Goal: Communication & Community: Answer question/provide support

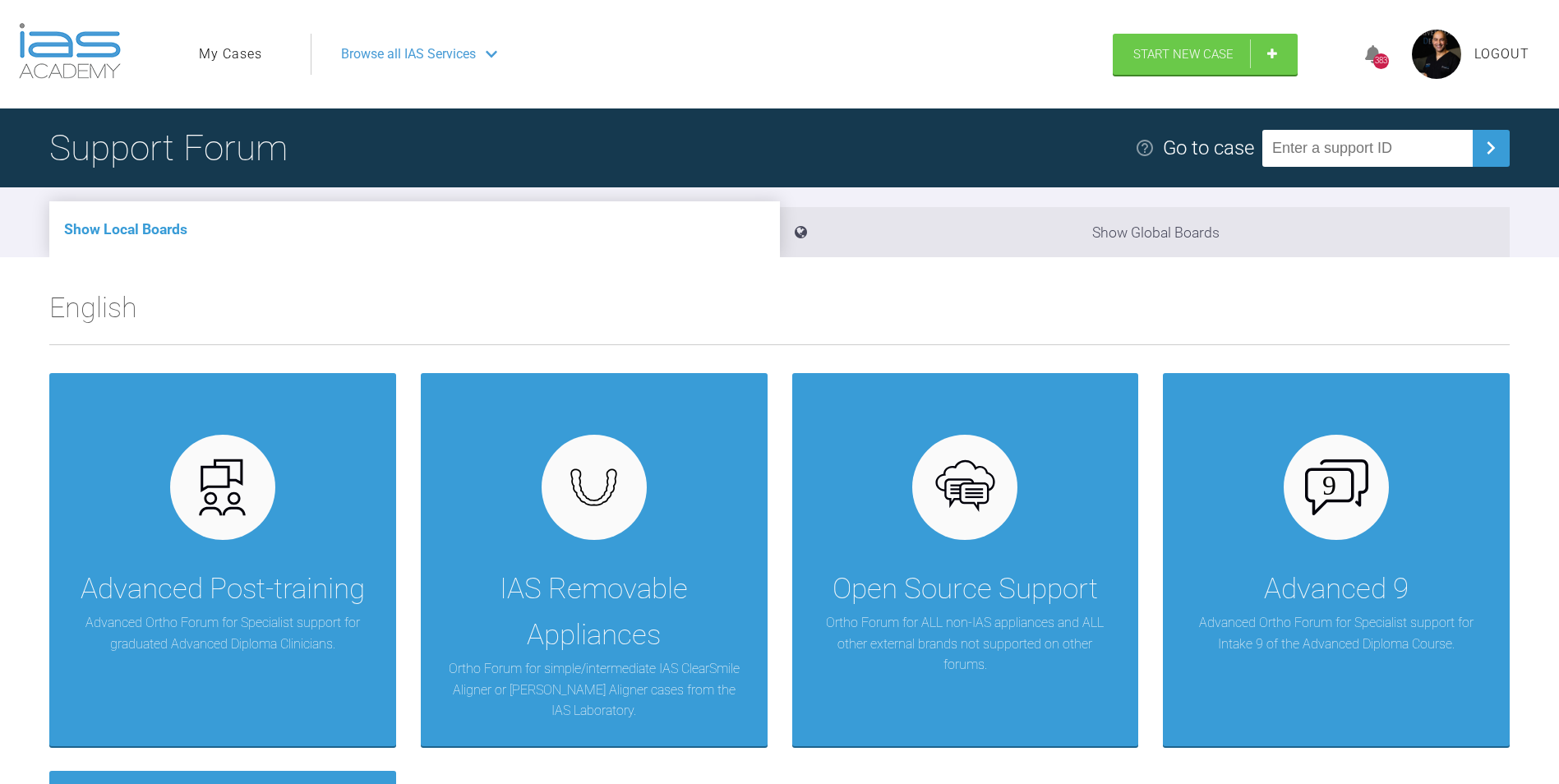
click at [239, 42] on ul "My Cases" at bounding box center [255, 54] width 112 height 41
click at [242, 55] on link "My Cases" at bounding box center [230, 54] width 63 height 22
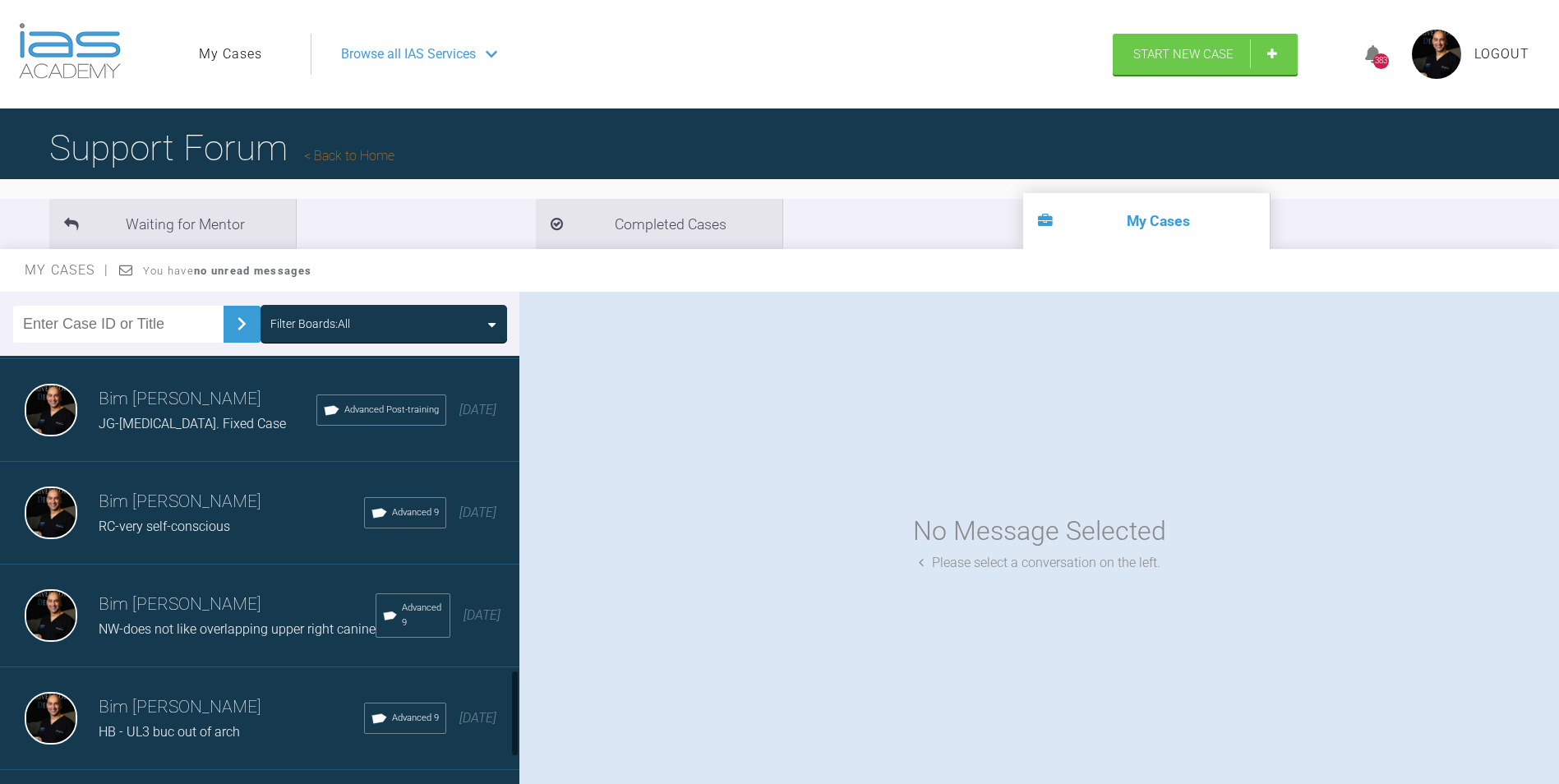
scroll to position [1643, 0]
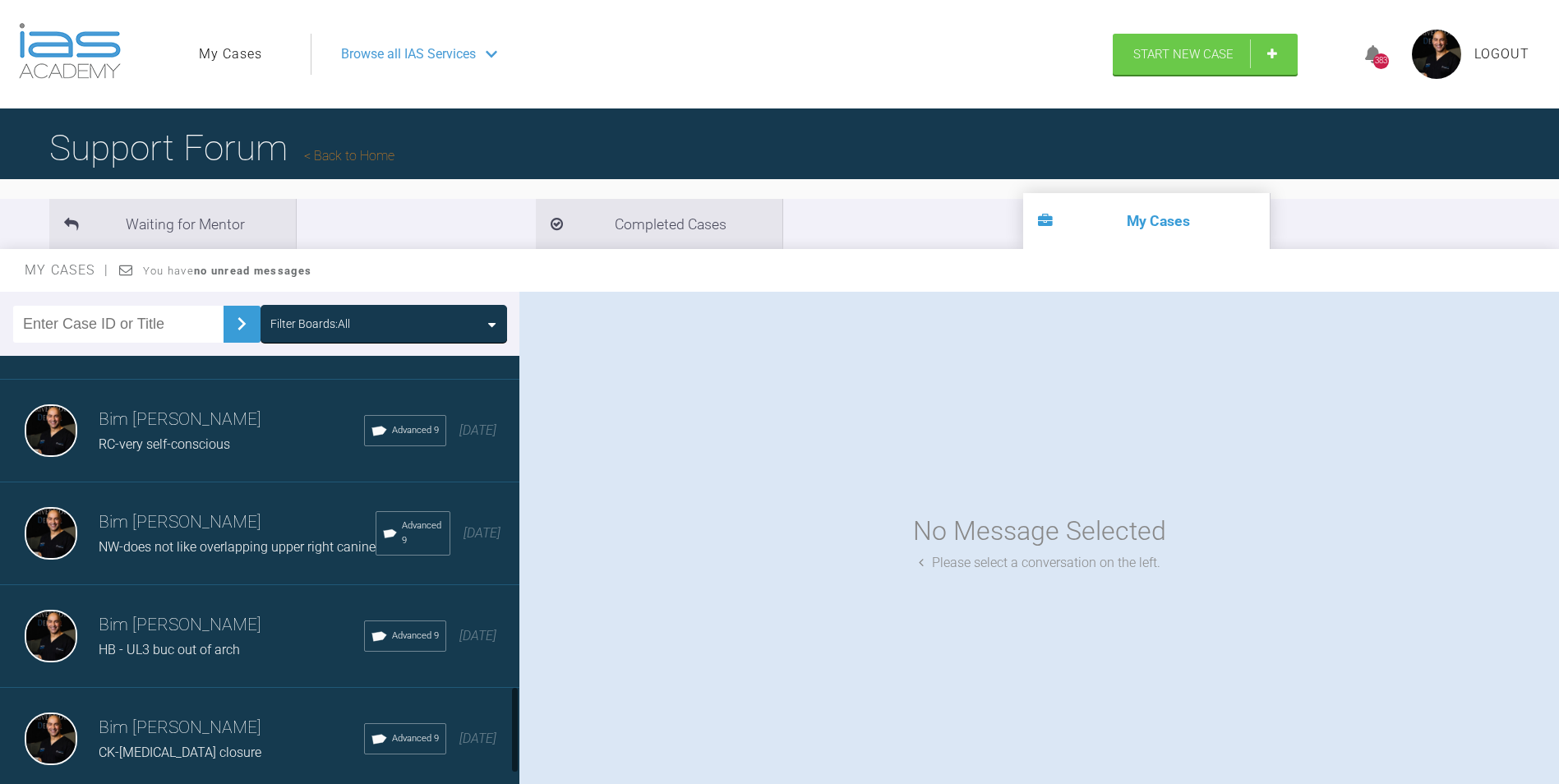
click at [144, 434] on h3 "Bim [PERSON_NAME]" at bounding box center [231, 420] width 266 height 28
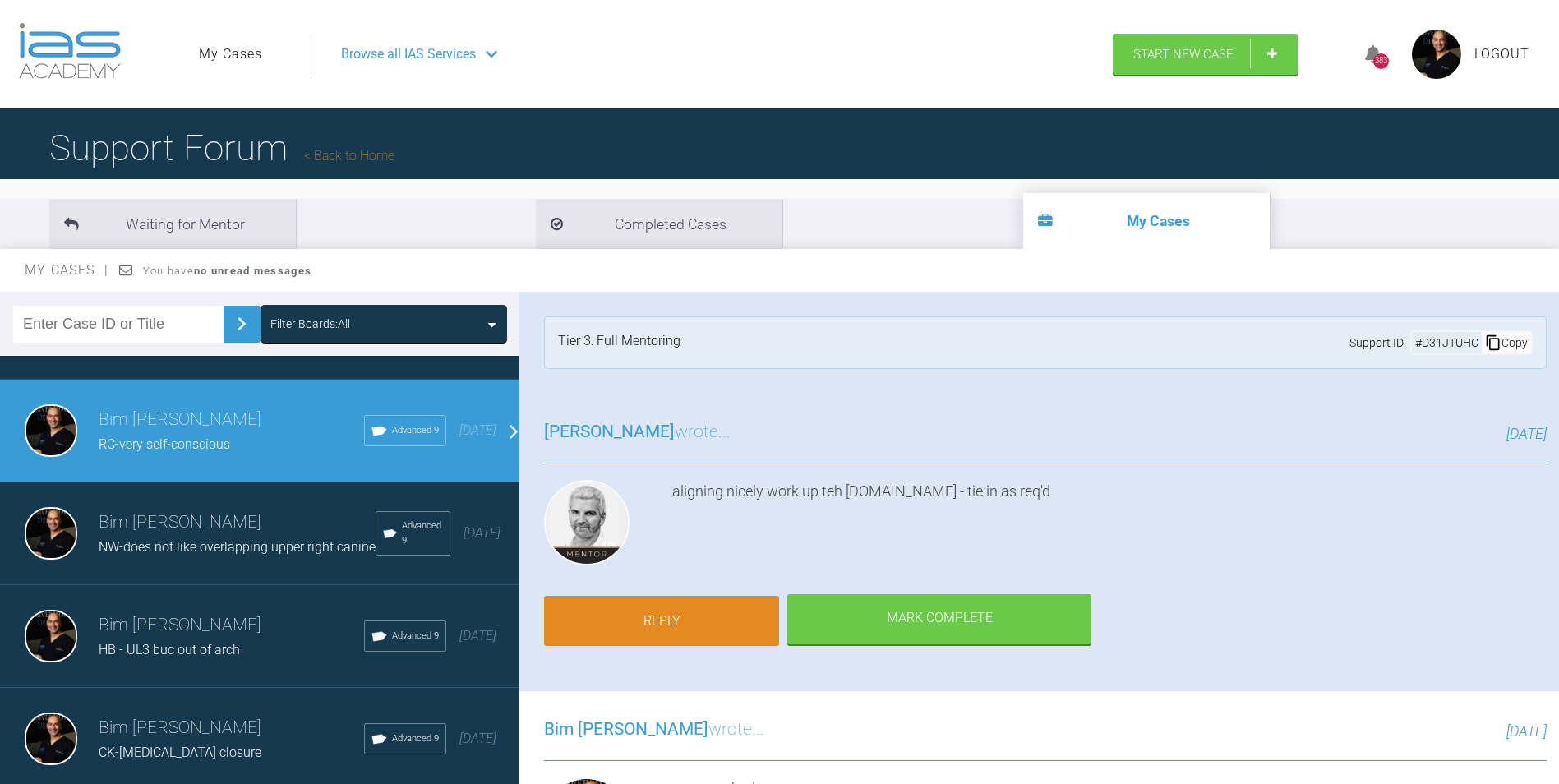
click at [651, 612] on link "Reply" at bounding box center [661, 622] width 235 height 51
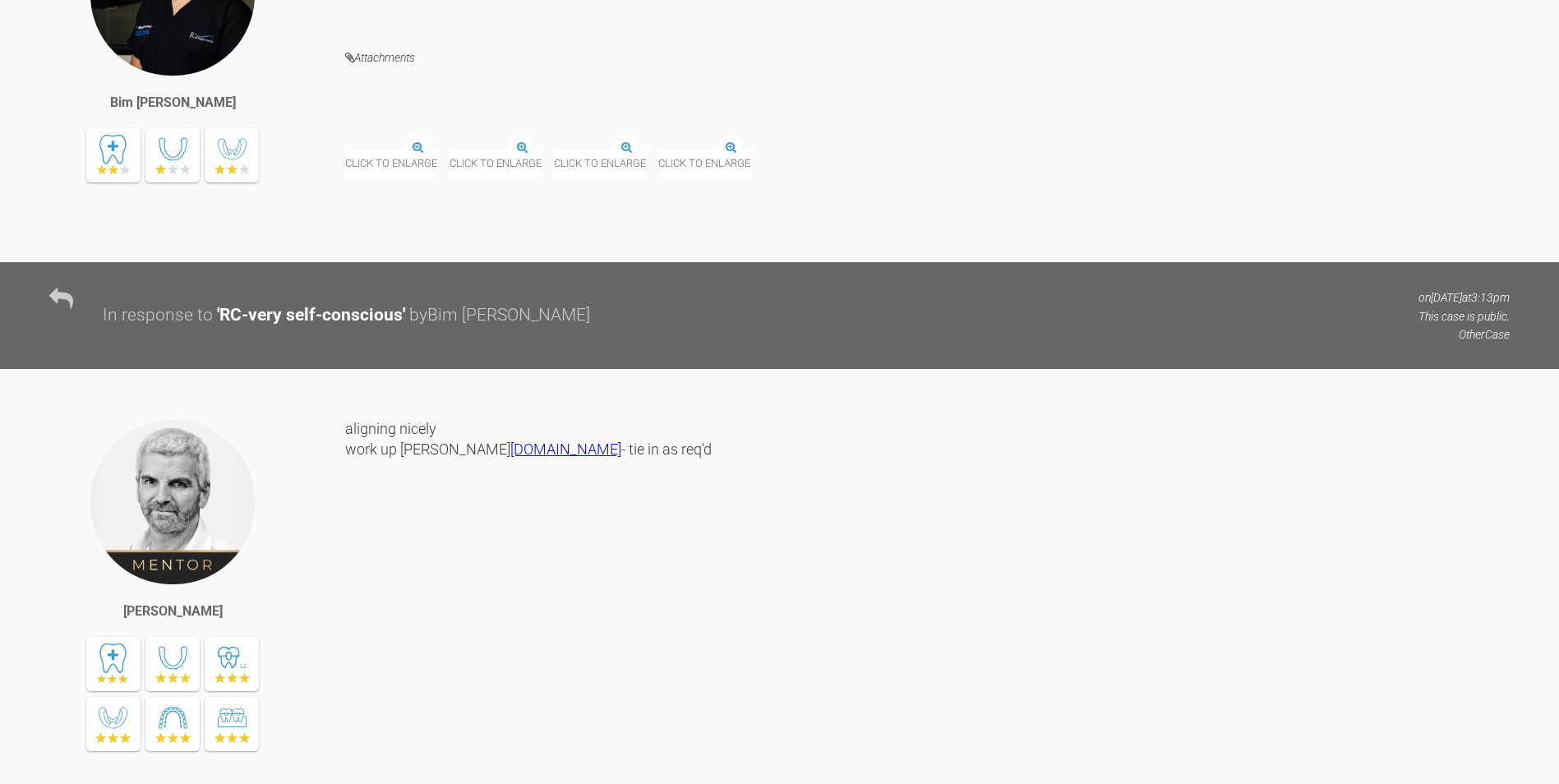
scroll to position [13844, 0]
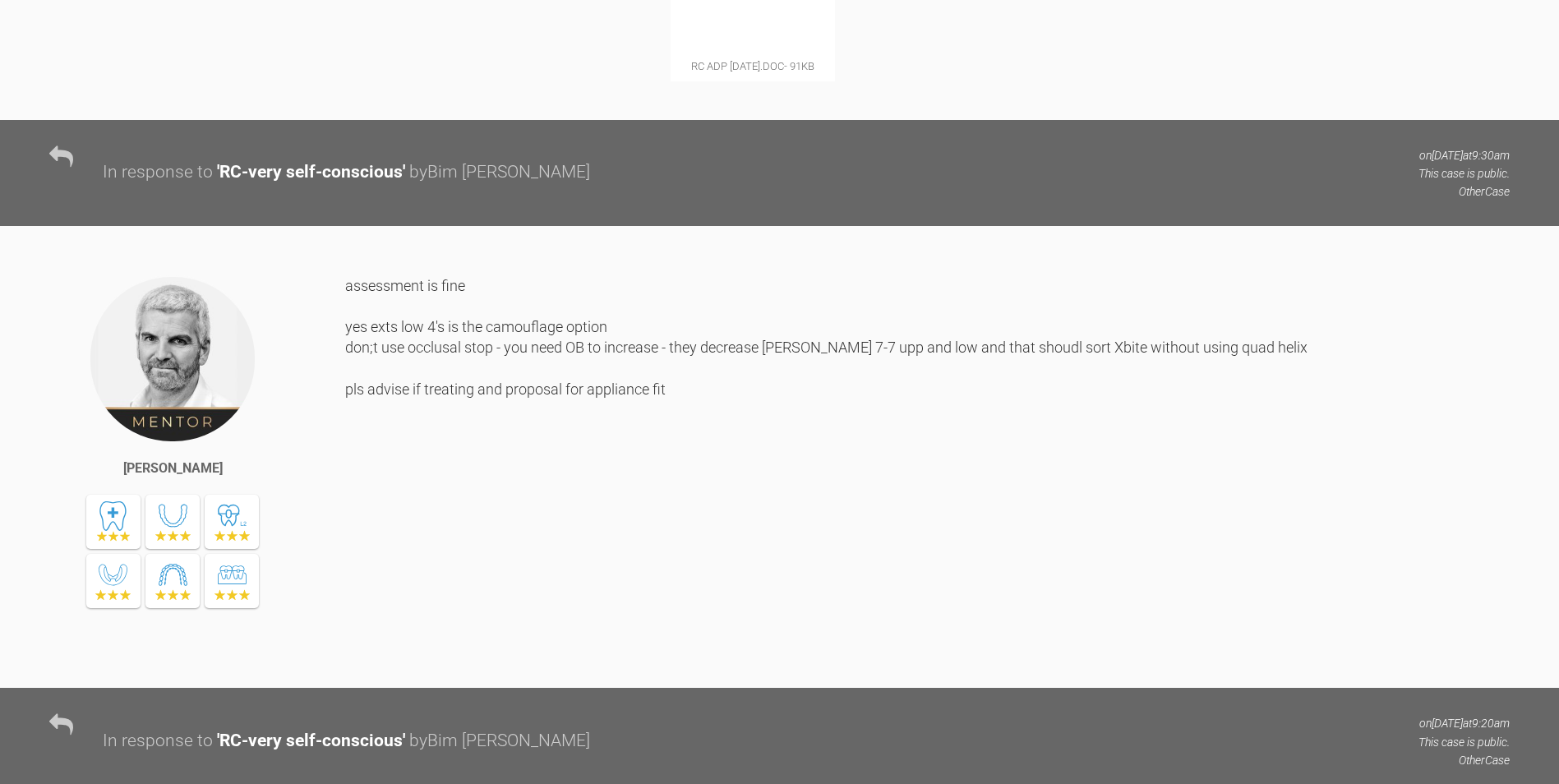
scroll to position [0, 0]
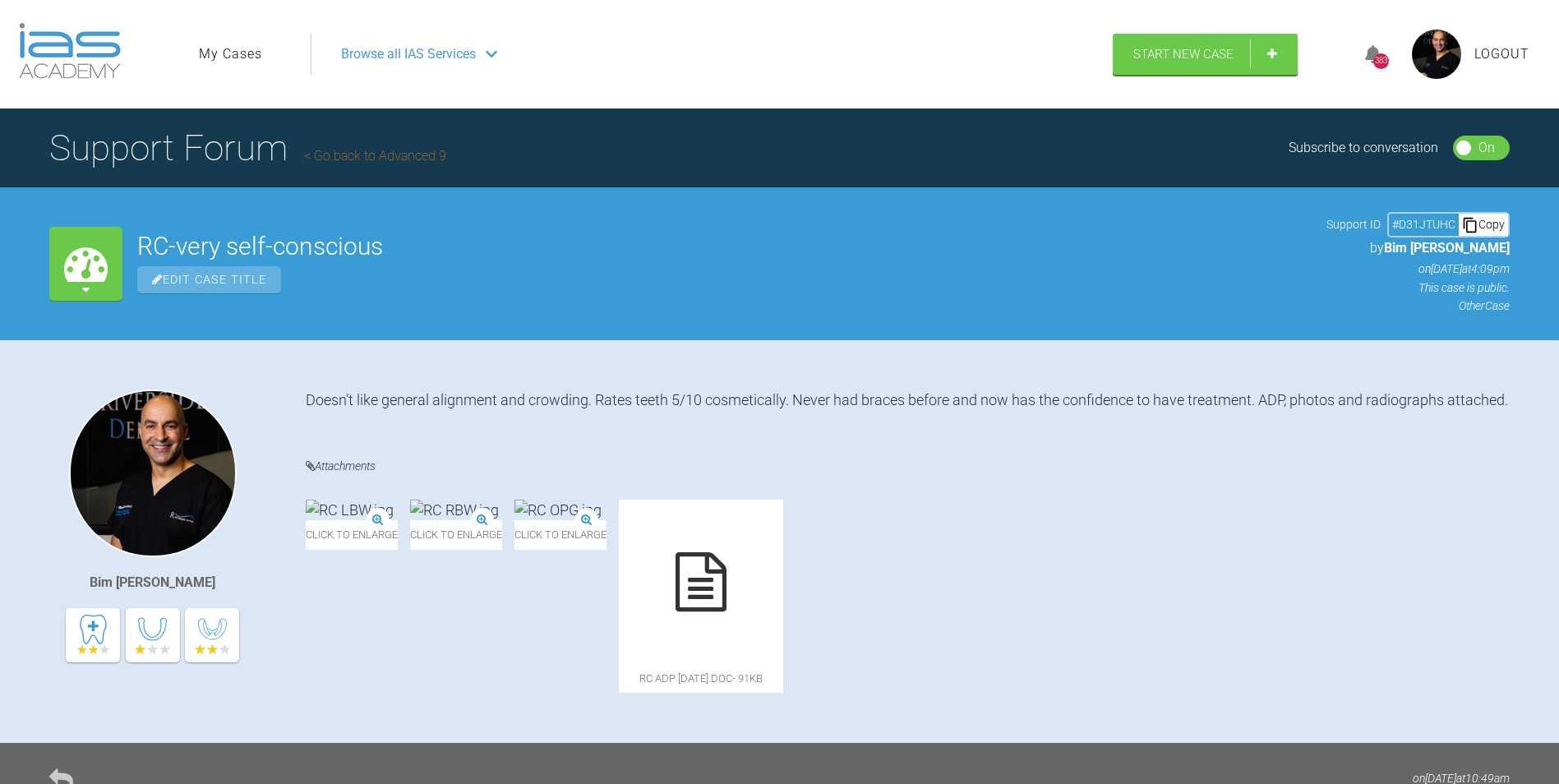
click at [224, 57] on link "My Cases" at bounding box center [230, 54] width 63 height 22
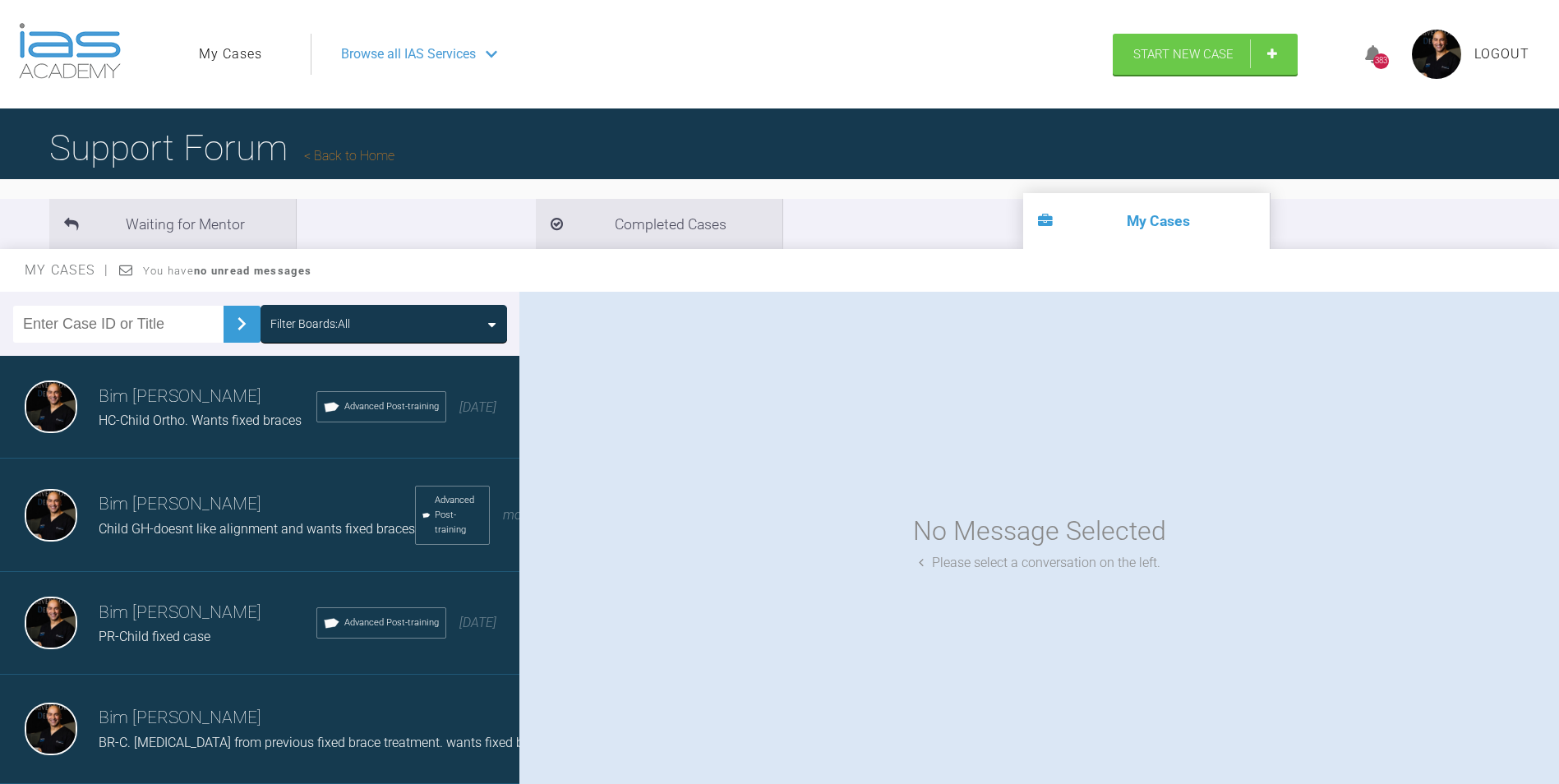
click at [187, 416] on span "HC-Child Ortho. Wants fixed braces" at bounding box center [200, 420] width 203 height 16
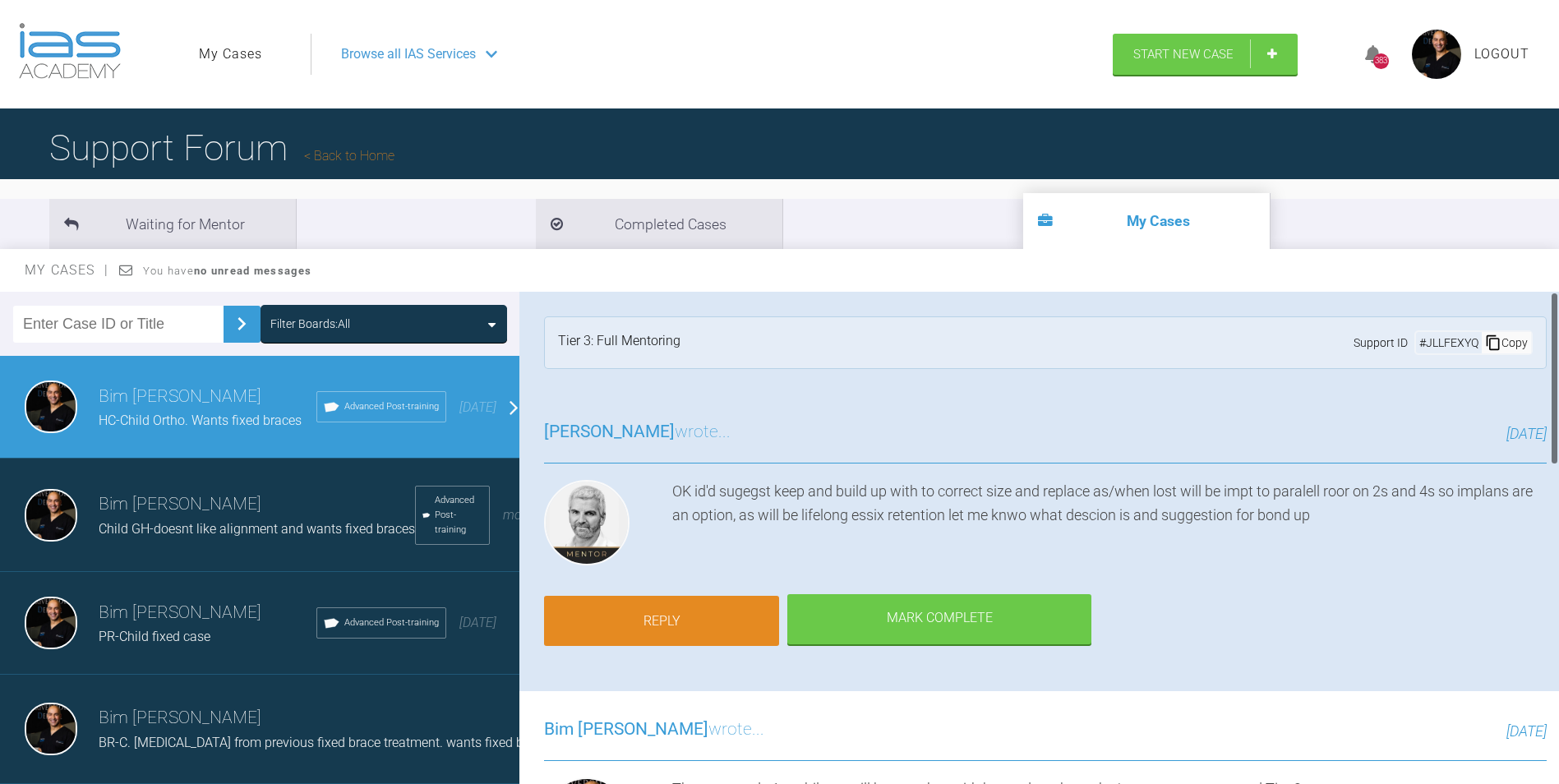
click at [668, 621] on link "Reply" at bounding box center [661, 622] width 235 height 51
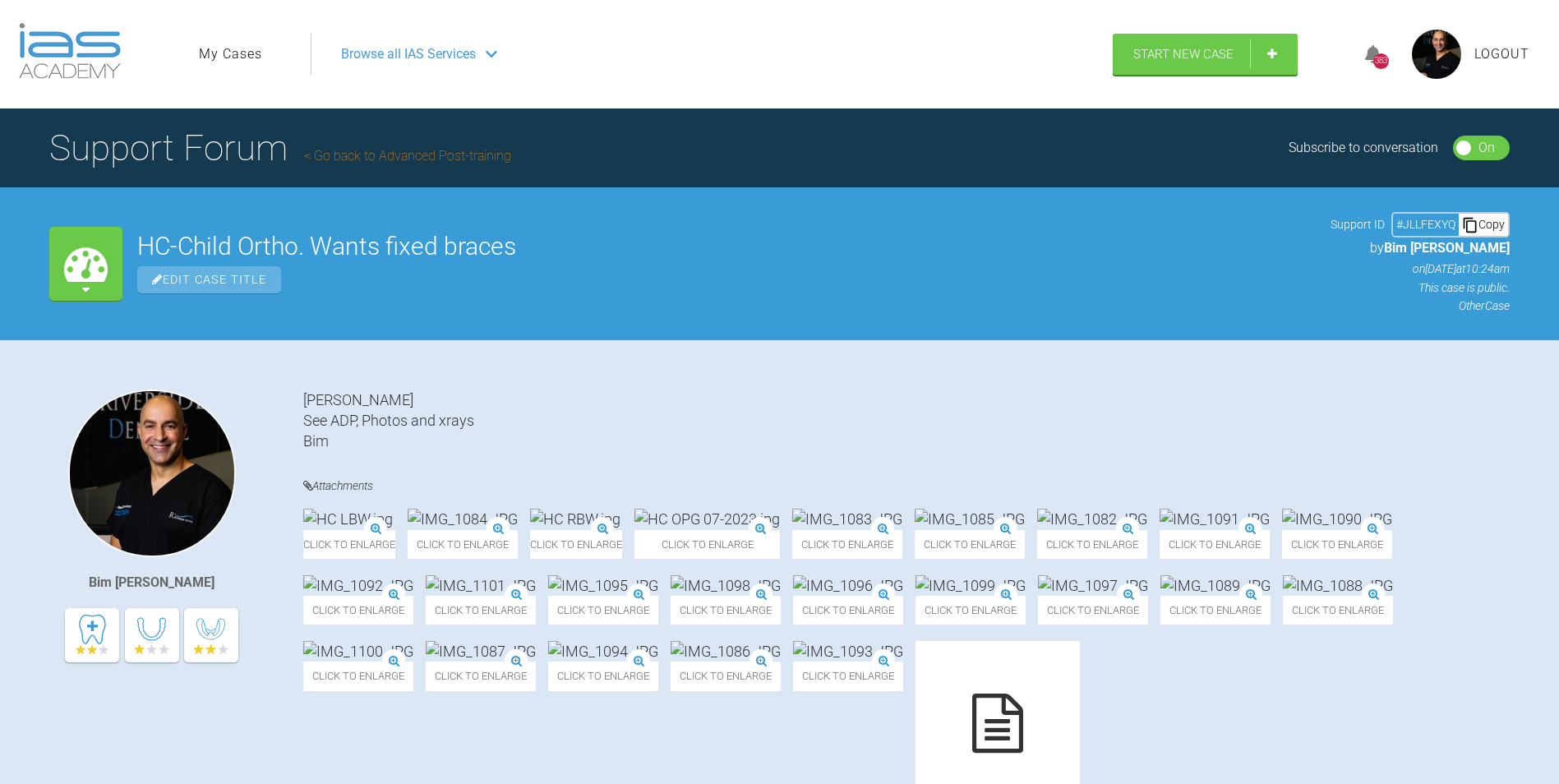
drag, startPoint x: 224, startPoint y: 53, endPoint x: 230, endPoint y: 63, distance: 11.7
click at [224, 53] on link "My Cases" at bounding box center [230, 54] width 63 height 22
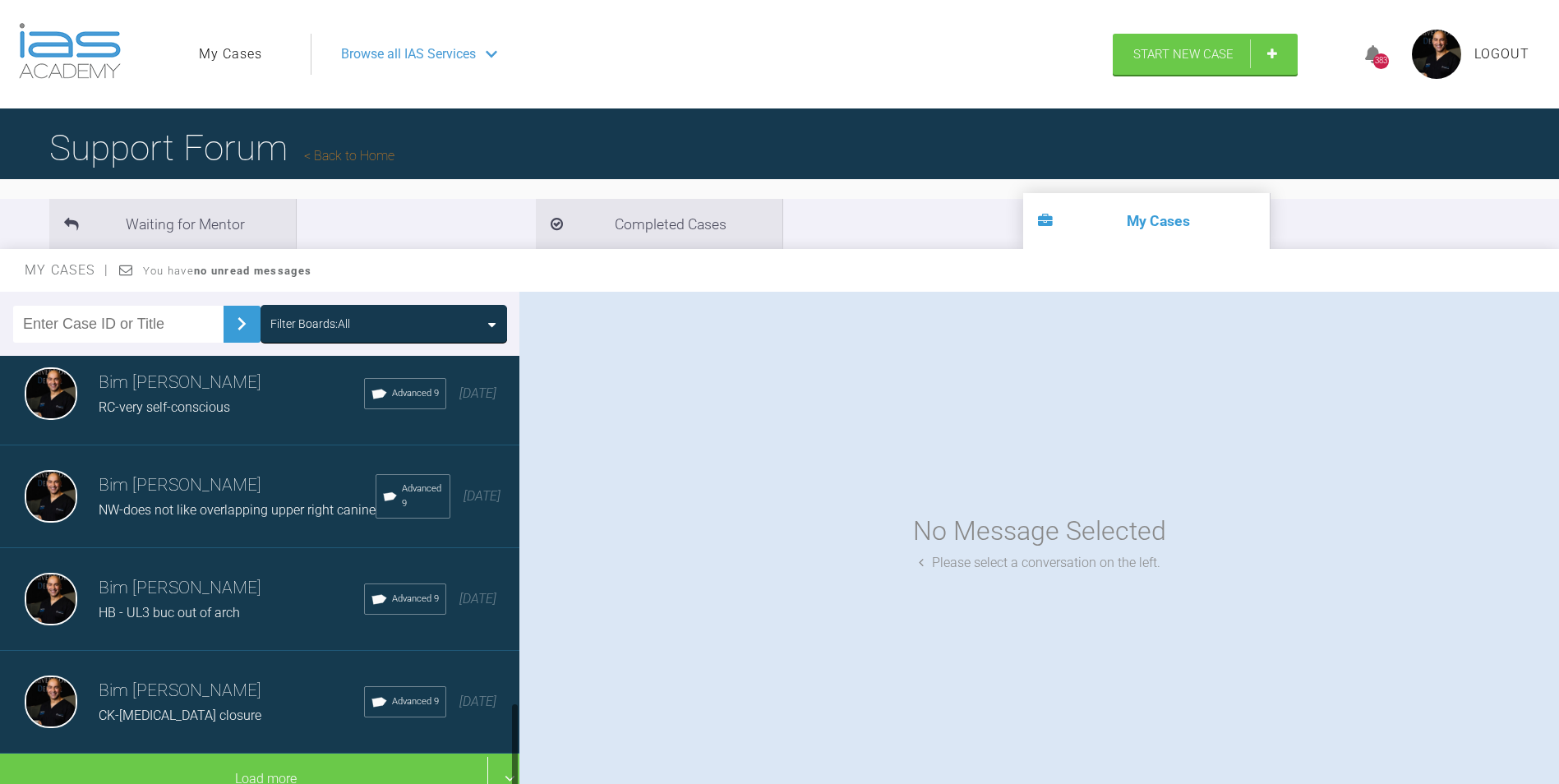
scroll to position [1732, 0]
click at [192, 605] on span "HB - UL3 buc out of arch" at bounding box center [169, 613] width 142 height 16
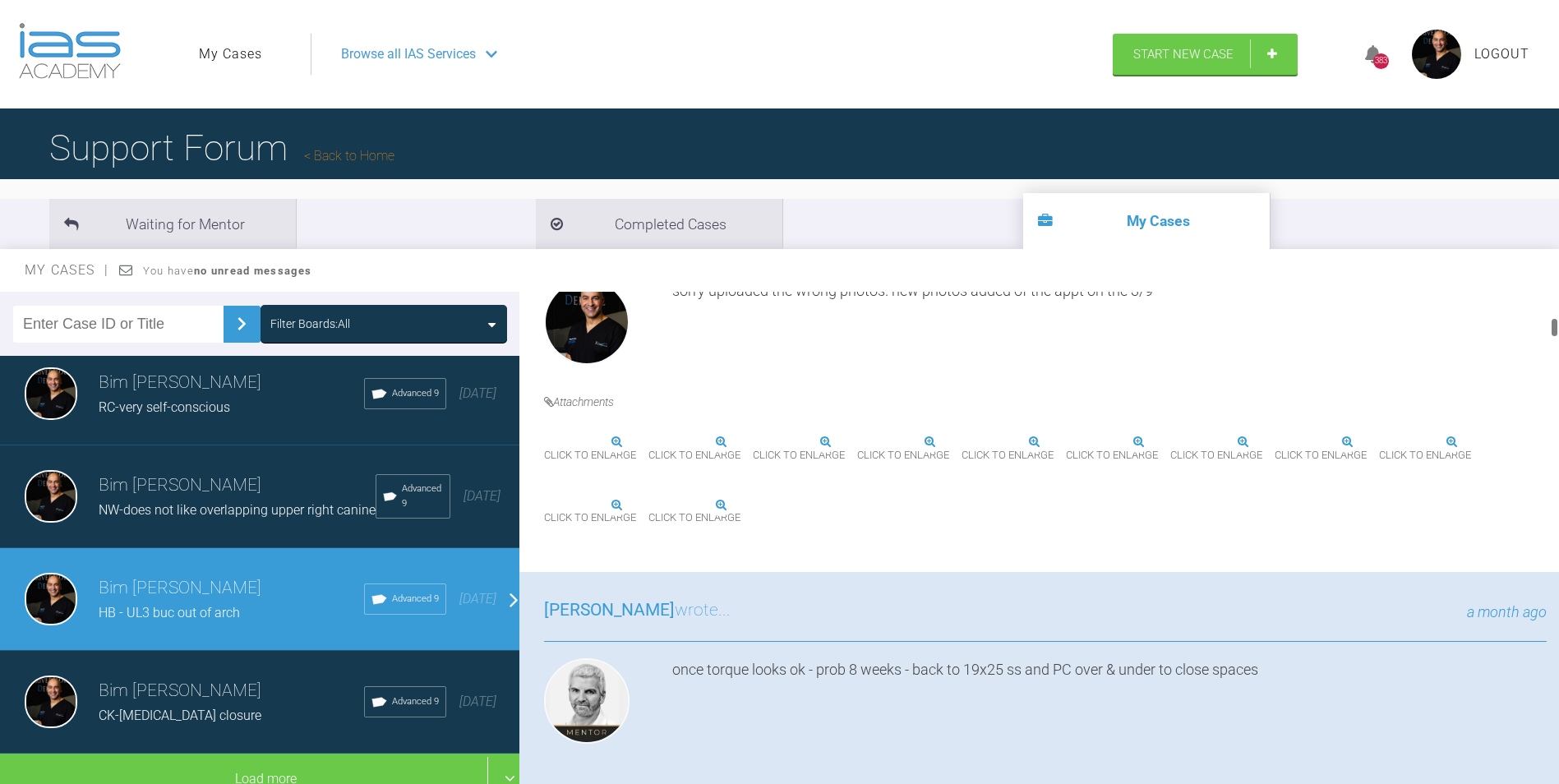
scroll to position [1397, 0]
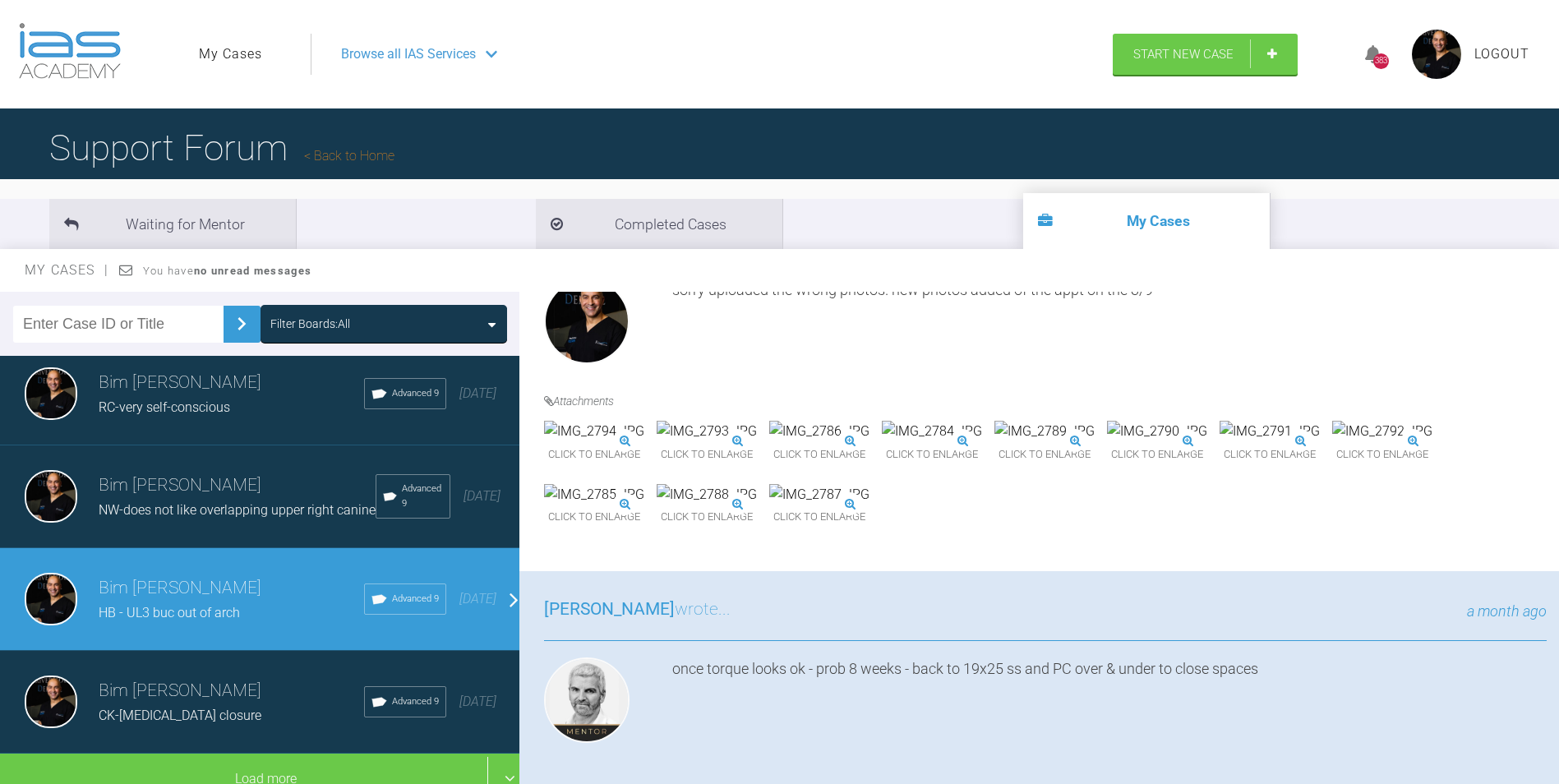
click at [982, 442] on img at bounding box center [932, 432] width 100 height 22
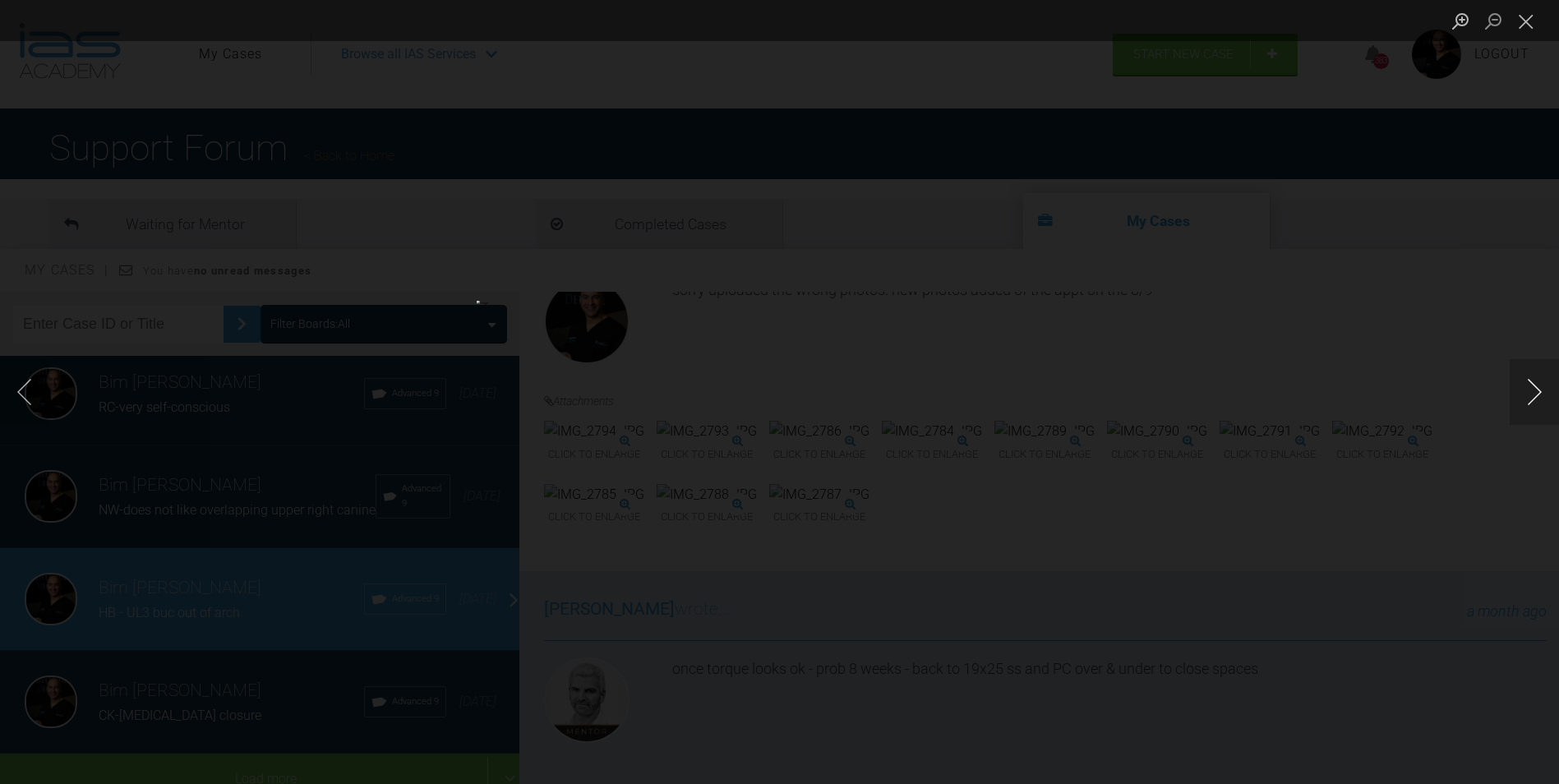
click at [1531, 396] on button "Next image" at bounding box center [1534, 392] width 49 height 66
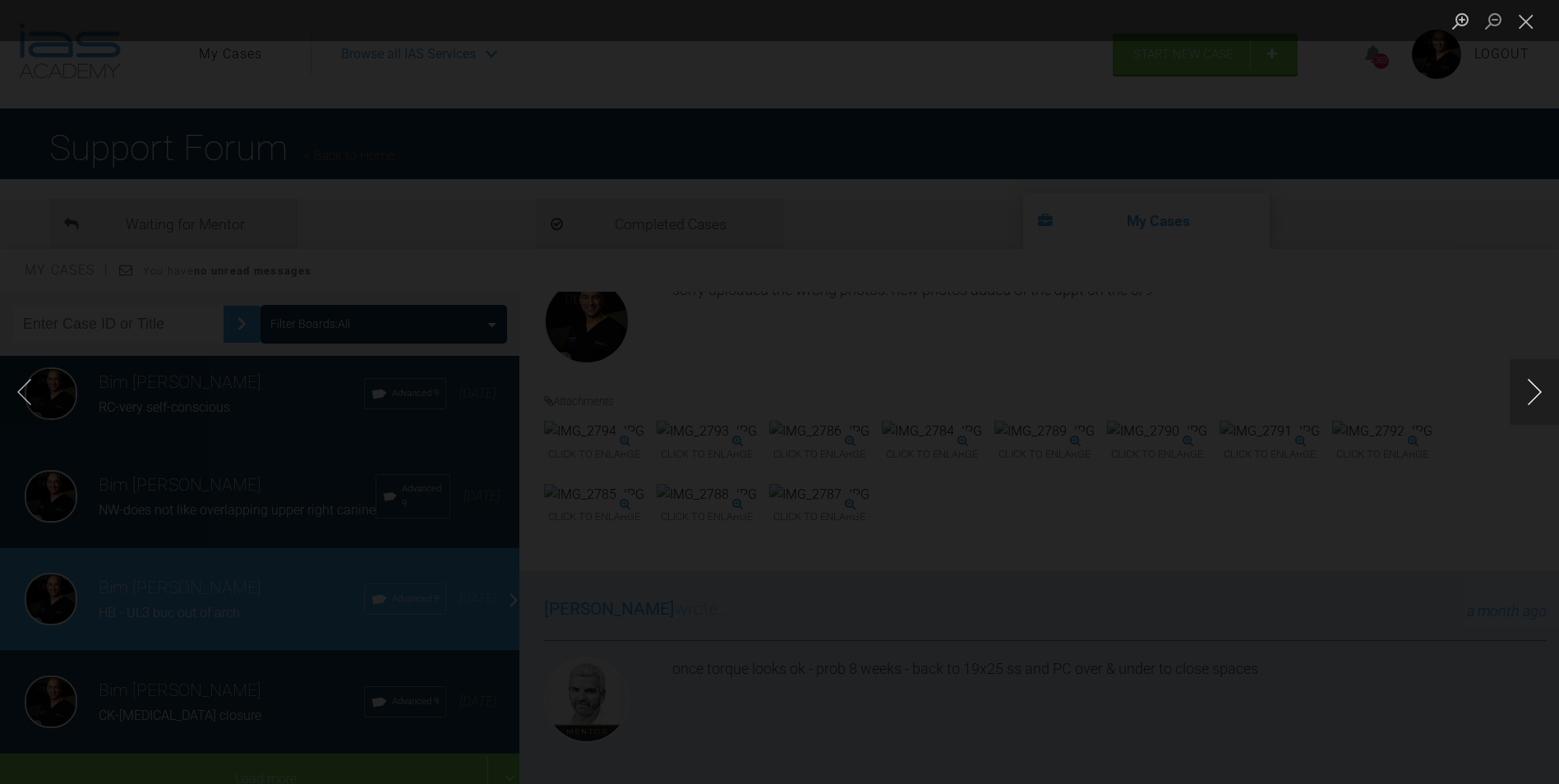
click at [1531, 396] on button "Next image" at bounding box center [1534, 392] width 49 height 66
click at [1532, 396] on button "Next image" at bounding box center [1534, 392] width 49 height 66
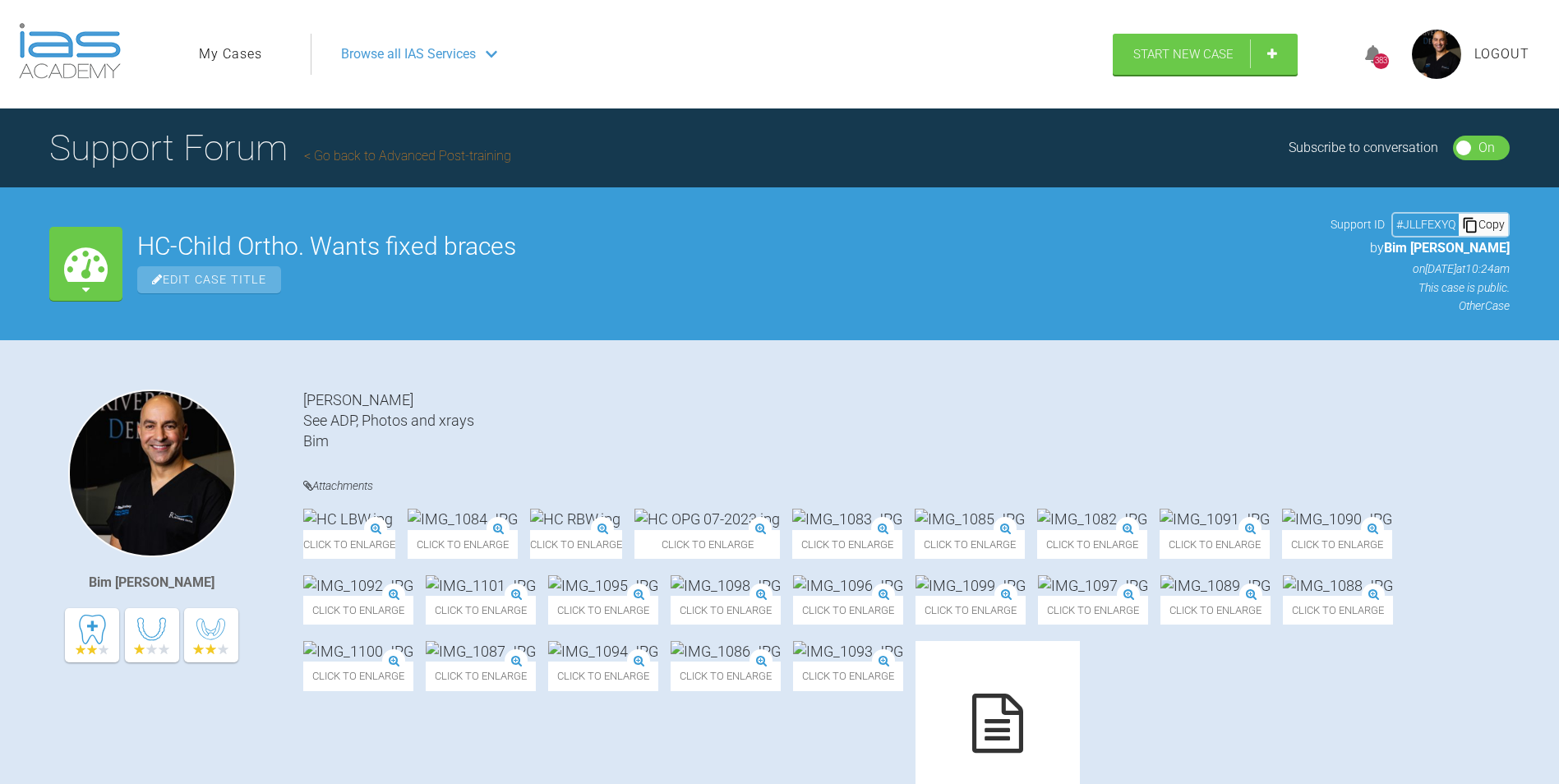
drag, startPoint x: 223, startPoint y: 48, endPoint x: 262, endPoint y: 74, distance: 46.9
click at [223, 49] on link "My Cases" at bounding box center [230, 54] width 63 height 22
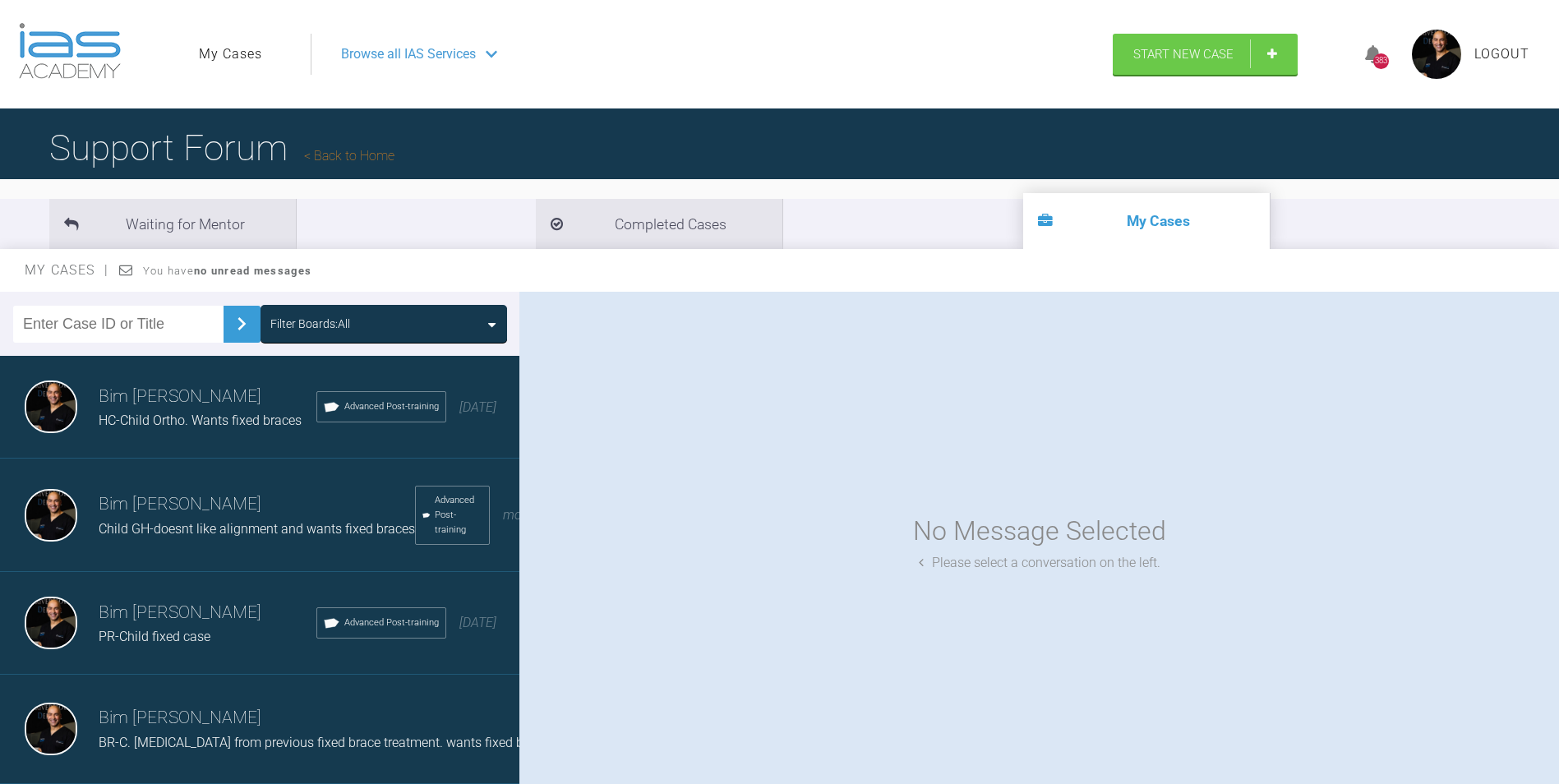
click at [172, 413] on span "HC-Child Ortho. Wants fixed braces" at bounding box center [200, 420] width 203 height 16
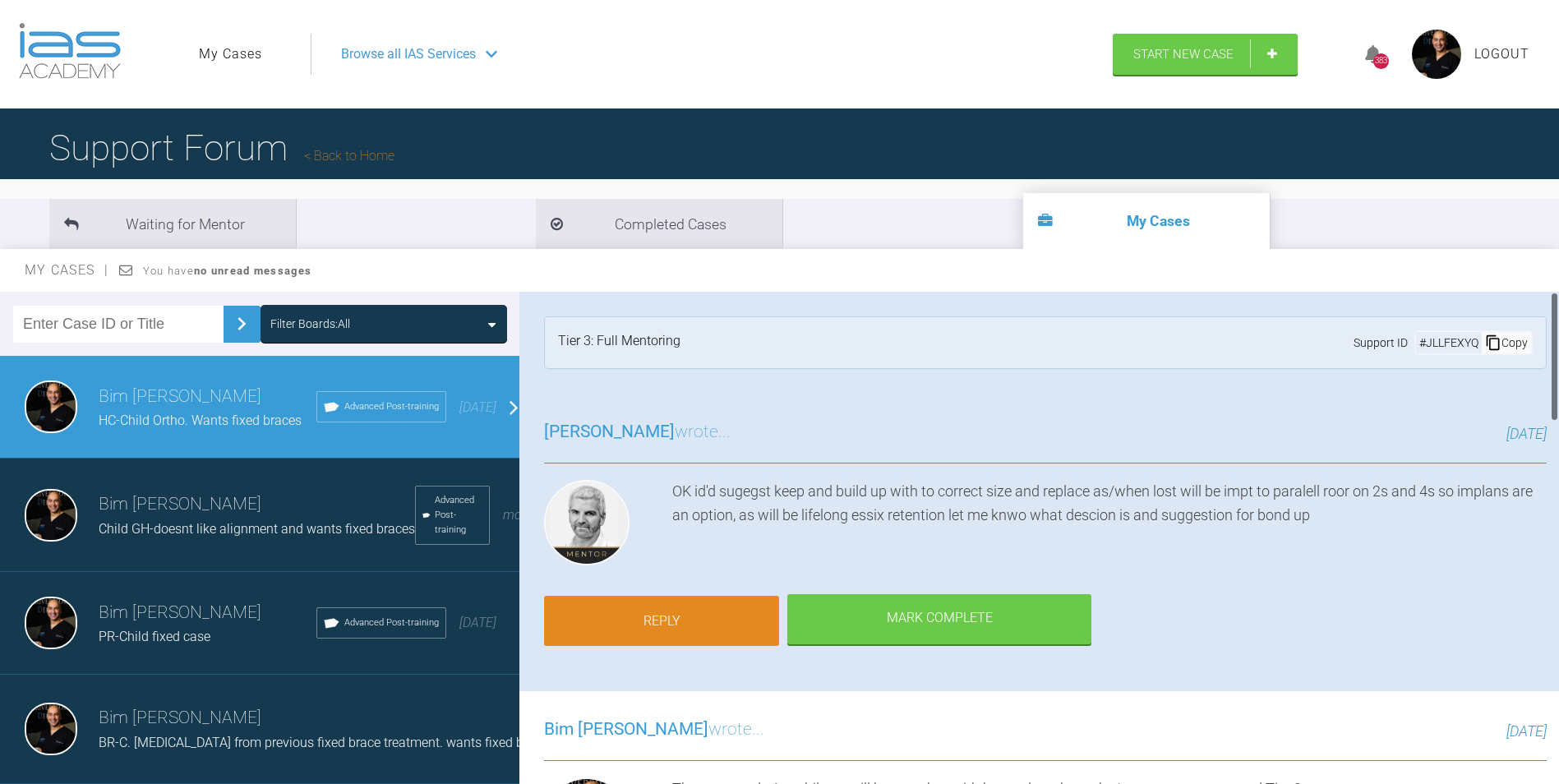
click at [690, 631] on link "Reply" at bounding box center [661, 622] width 235 height 51
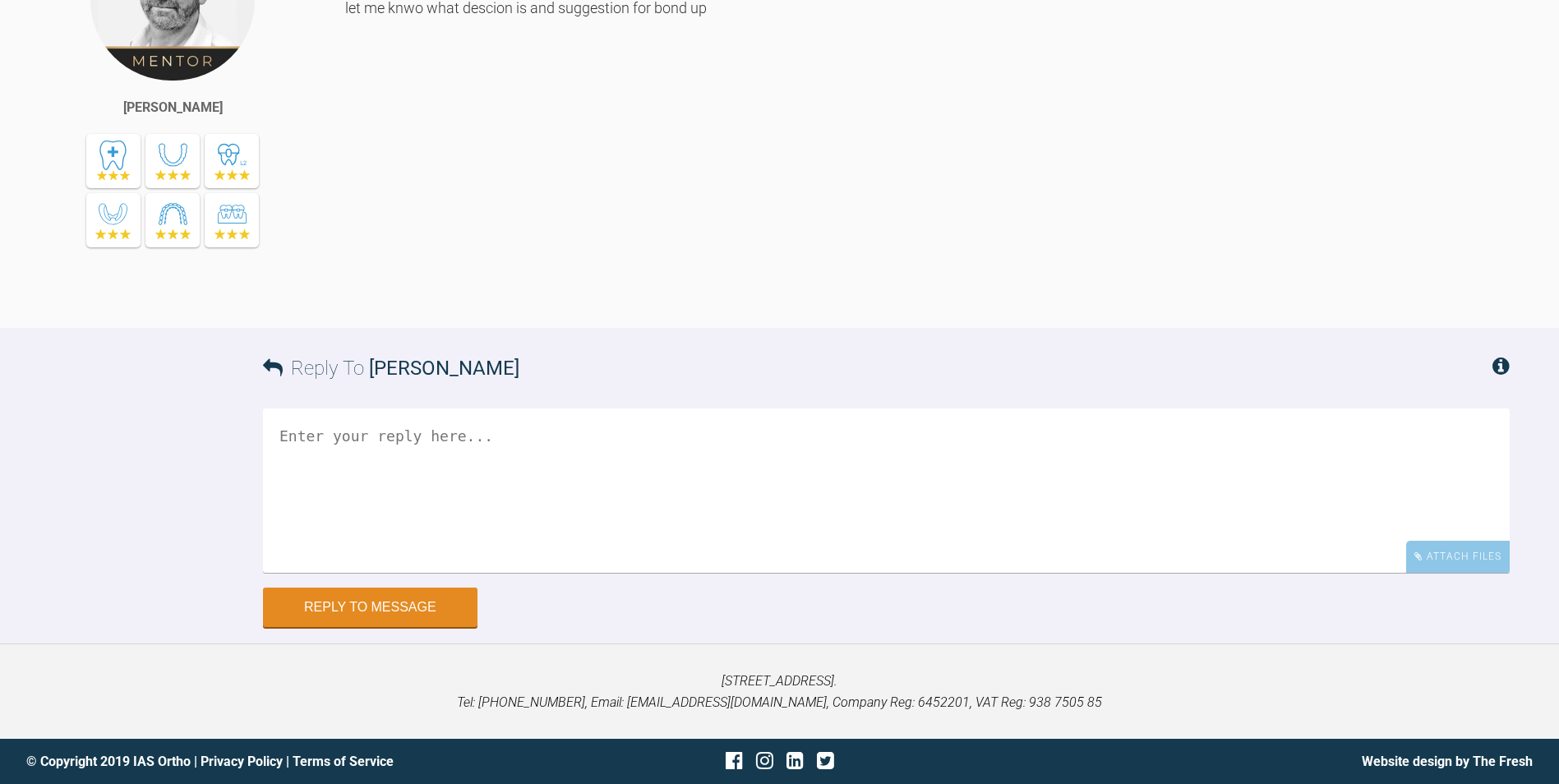
scroll to position [2528, 0]
click at [427, 444] on textarea at bounding box center [886, 490] width 1247 height 164
paste textarea "Keep upper c’s but do not bond onto fixed braces • Open up space (0.2mm) m/d to…"
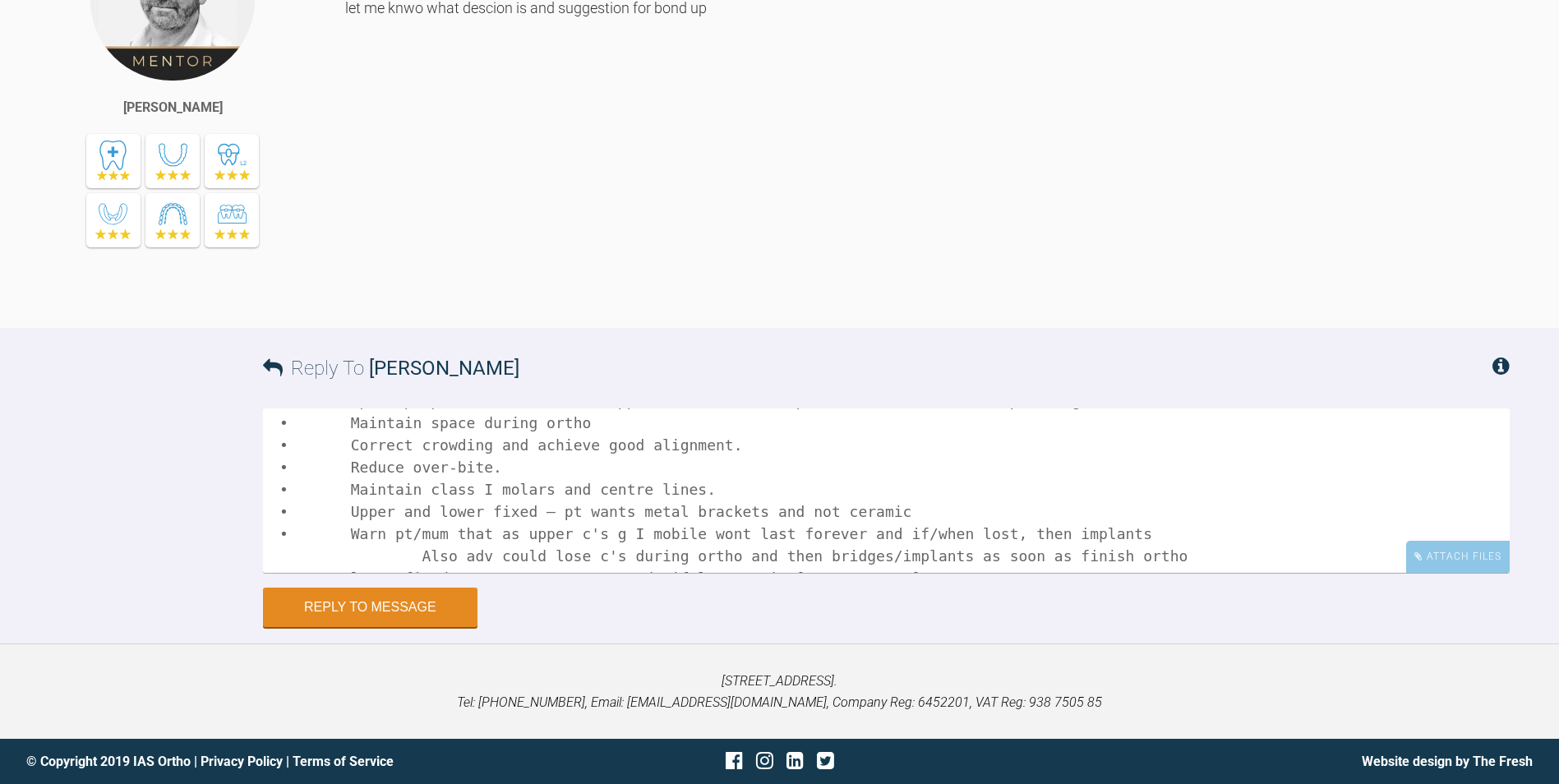
scroll to position [0, 0]
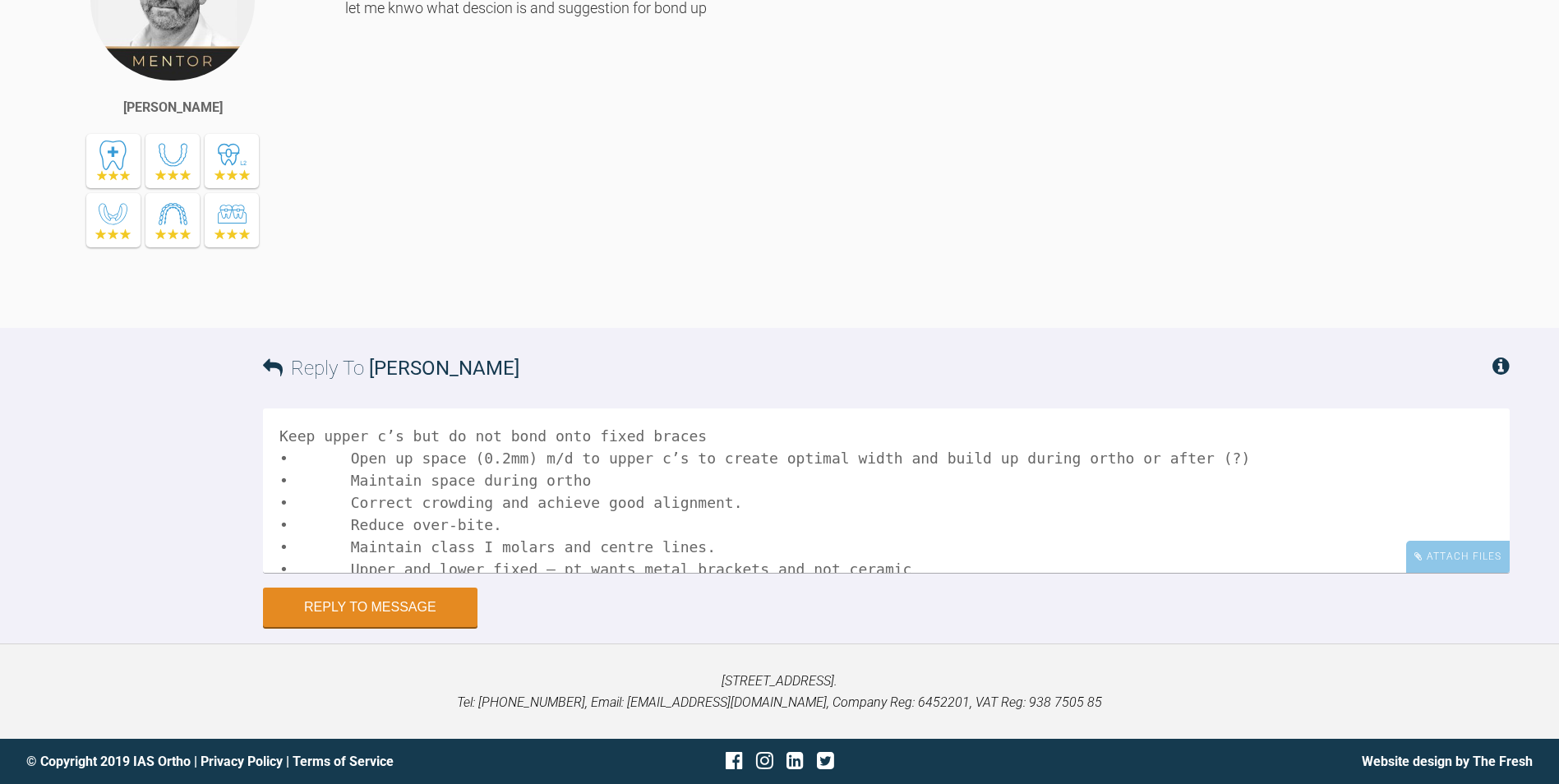
click at [291, 416] on textarea "Keep upper c’s but do not bond onto fixed braces • Open up space (0.2mm) m/d to…" at bounding box center [886, 490] width 1247 height 164
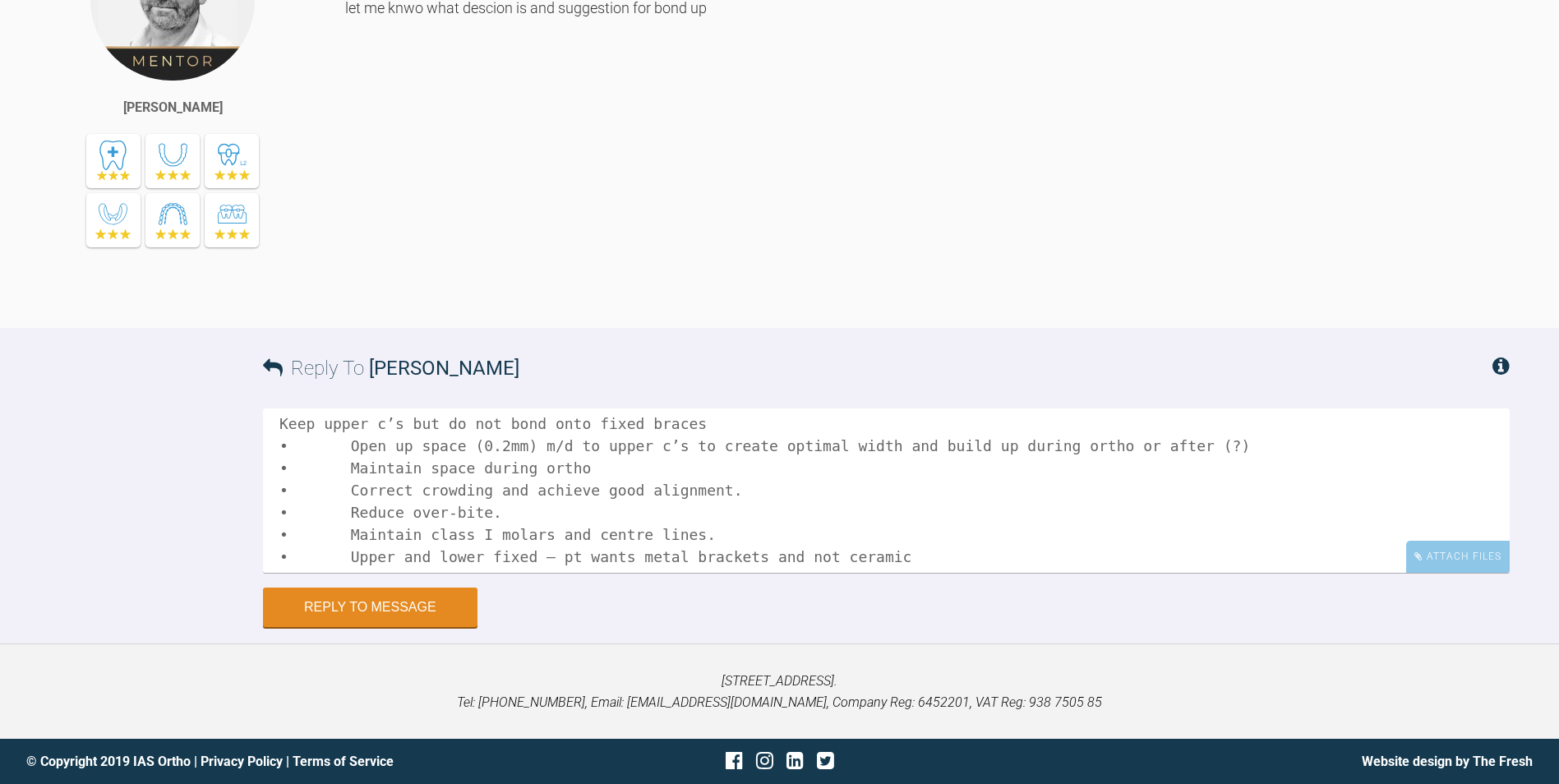
scroll to position [83, 0]
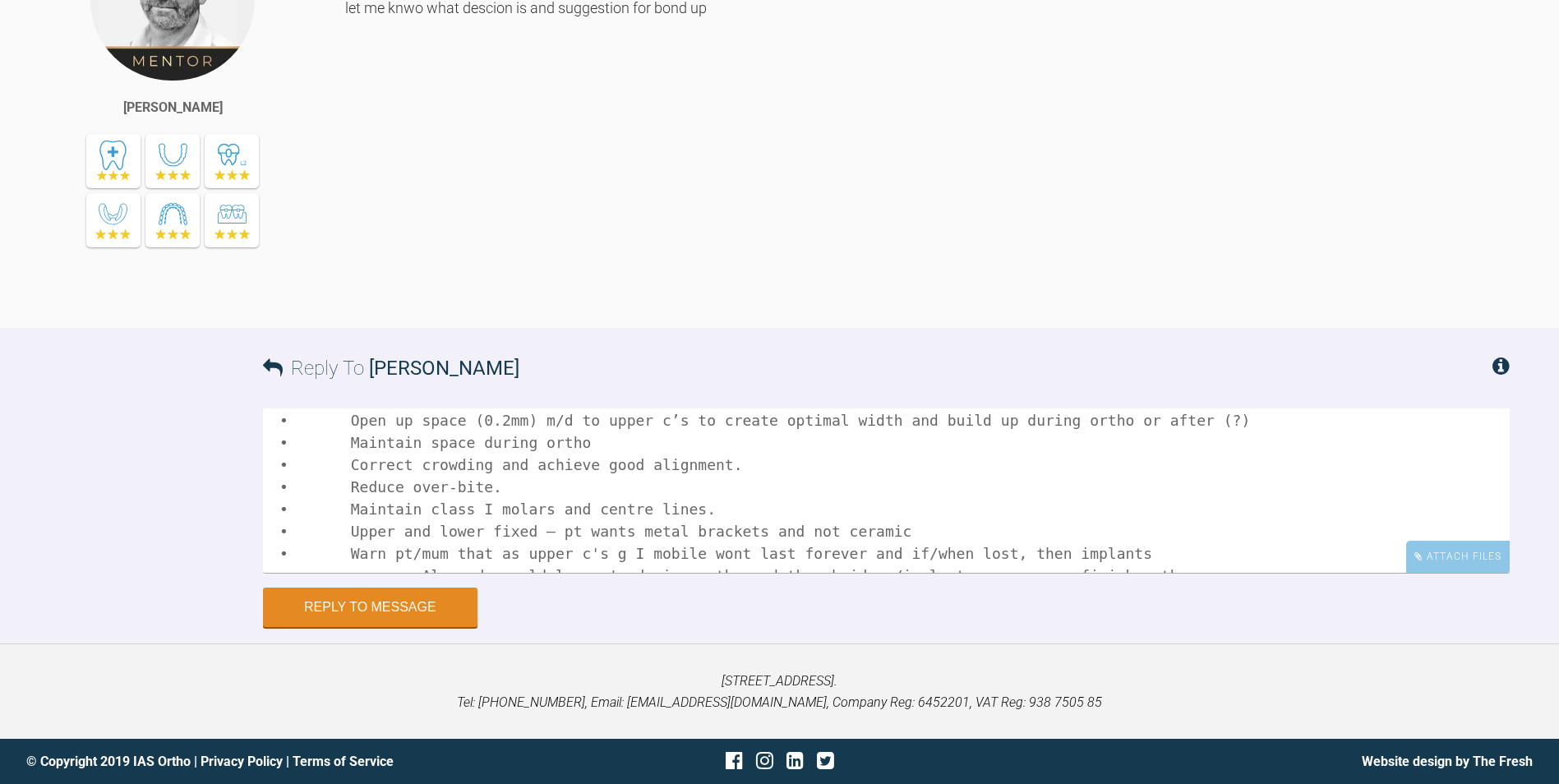
click at [576, 437] on textarea "This is what disc with pt/mum and they are happy: Keep upper c’s but do not bon…" at bounding box center [886, 490] width 1247 height 164
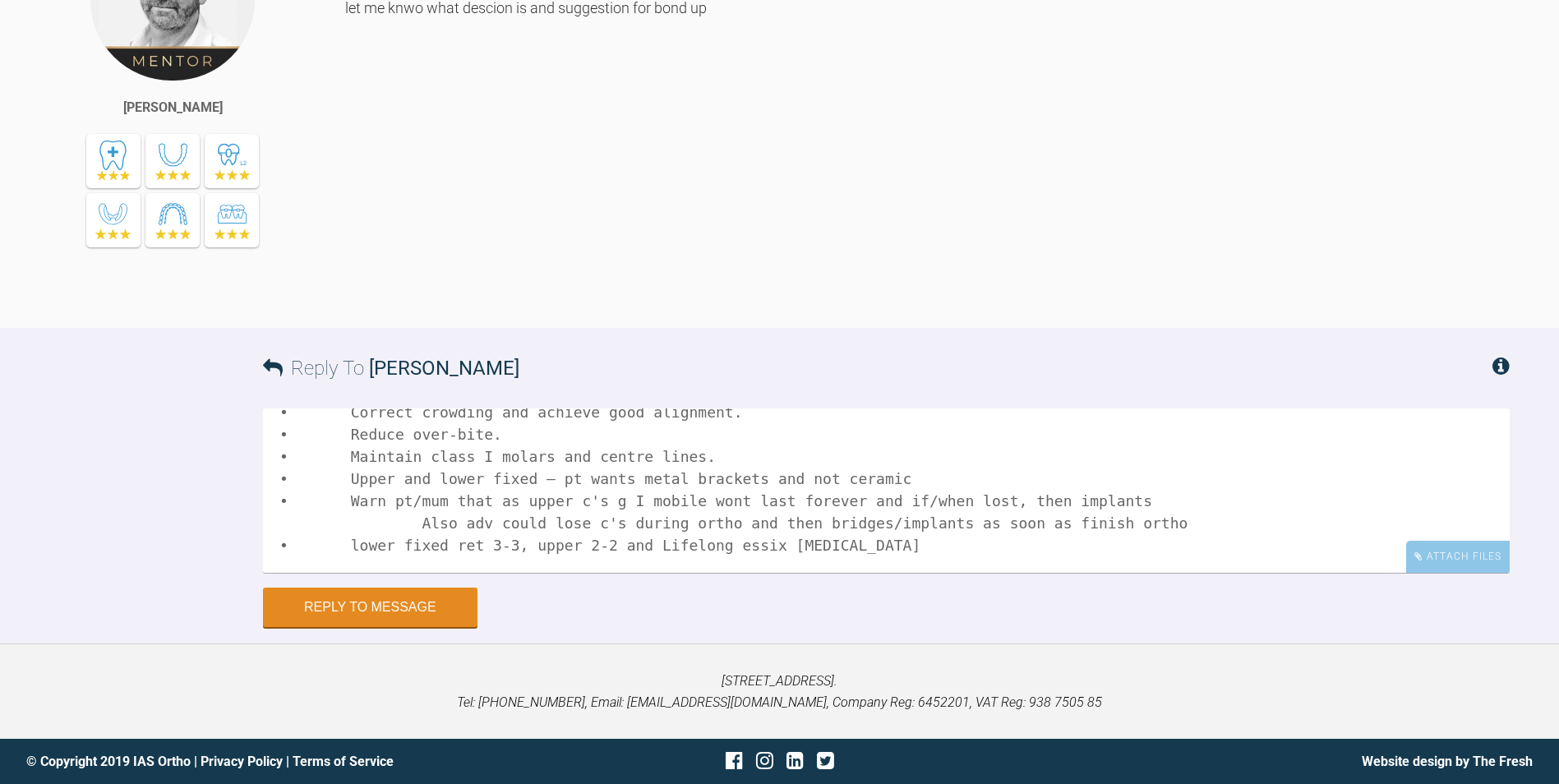
scroll to position [164, 0]
click at [411, 494] on textarea "This is what disc with pt/mum and they are happy: Keep upper c’s but do not bon…" at bounding box center [886, 490] width 1247 height 164
click at [1086, 475] on textarea "This is what disc with pt/mum and they are happy: Keep upper c’s but do not bon…" at bounding box center [886, 490] width 1247 height 164
click at [409, 490] on textarea "This is what disc with pt/mum and they are happy: Keep upper c’s but do not bon…" at bounding box center [886, 490] width 1247 height 164
click at [825, 517] on textarea "This is what disc with pt/mum and they are happy: Keep upper c’s but do not bon…" at bounding box center [886, 490] width 1247 height 164
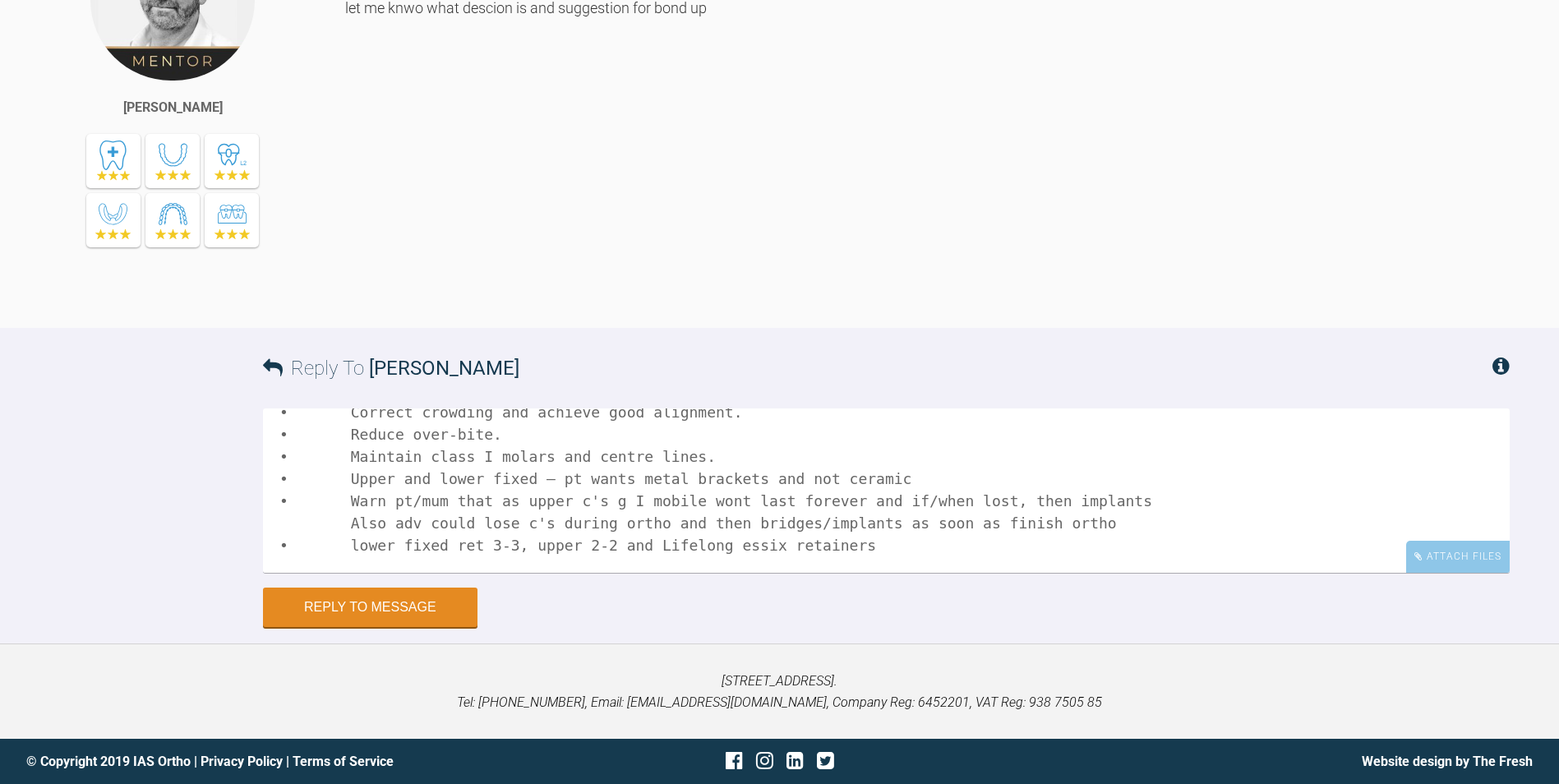
scroll to position [179, 0]
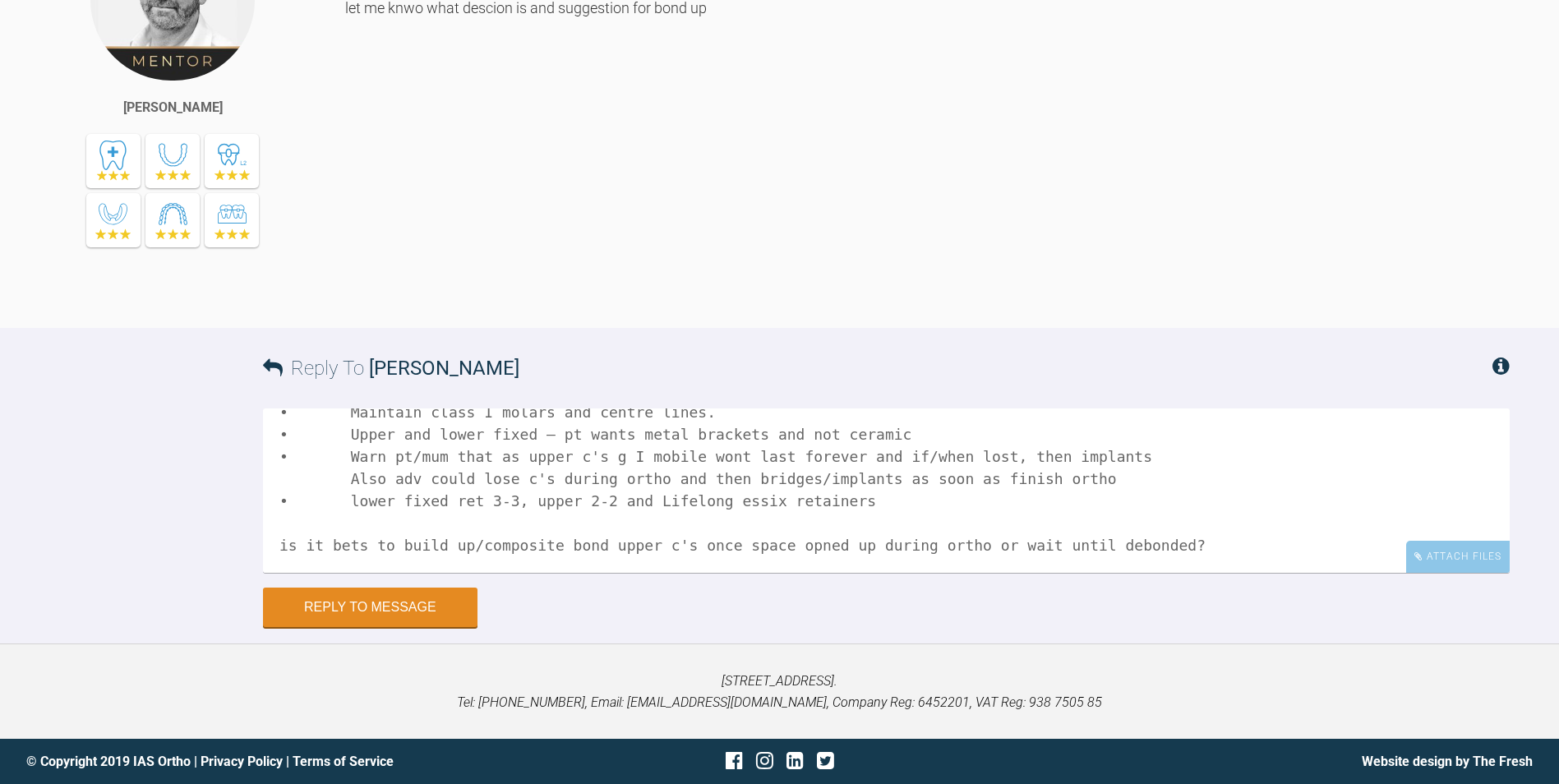
click at [357, 551] on textarea "This is what disc with pt/mum and they are happy: Keep upper c’s but do not bon…" at bounding box center [886, 490] width 1247 height 164
click at [779, 546] on textarea "This is what disc with pt/mum and they are happy: Keep upper c’s but do not bon…" at bounding box center [886, 490] width 1247 height 164
click at [1059, 545] on textarea "This is what disc with pt/mum and they are happy: Keep upper c’s but do not bon…" at bounding box center [886, 490] width 1247 height 164
click at [1172, 544] on textarea "This is what disc with pt/mum and they are happy: Keep upper c’s but do not bon…" at bounding box center [886, 490] width 1247 height 164
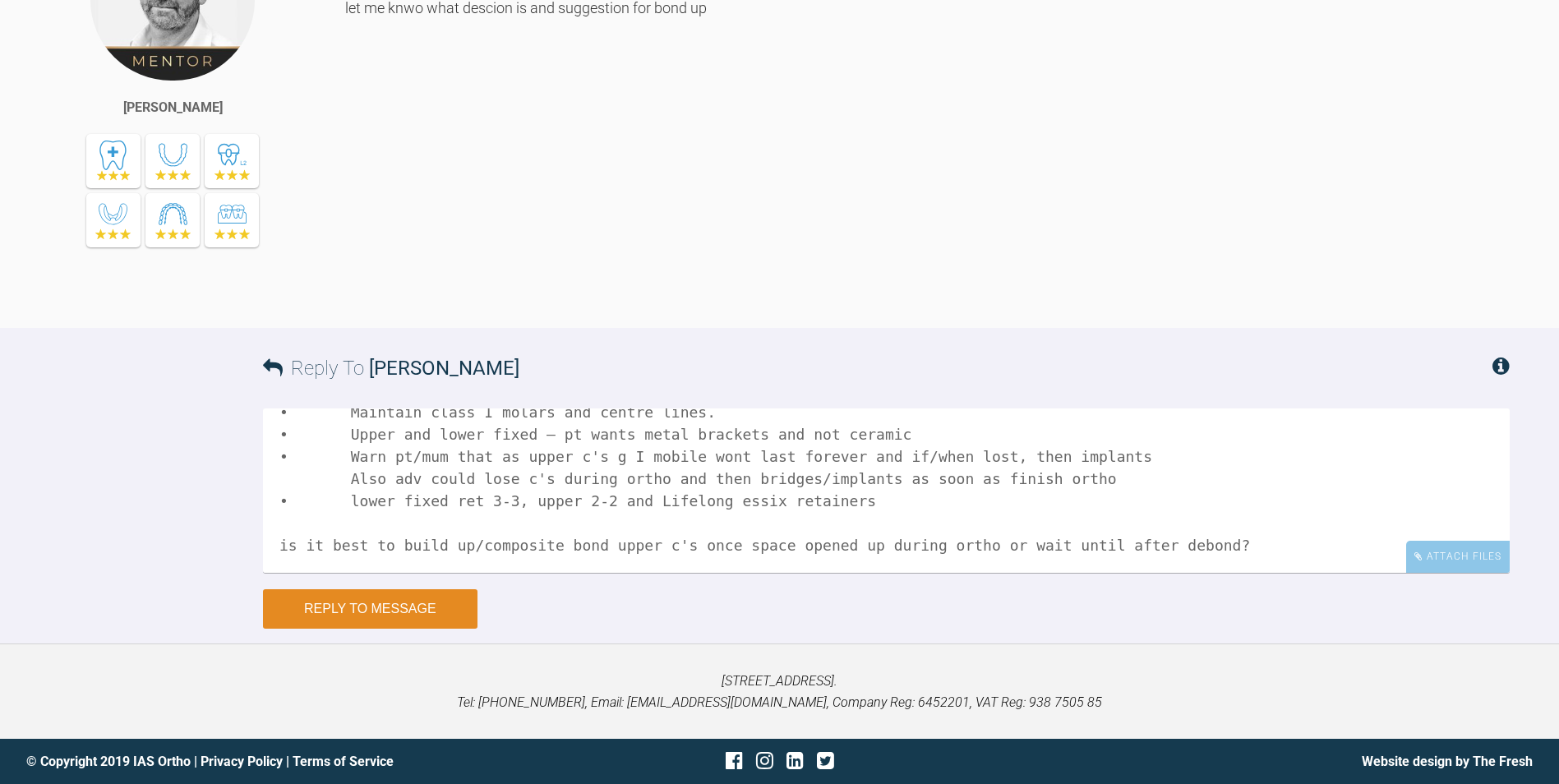
type textarea "This is what disc with pt/mum and they are happy: Keep upper c’s but do not bon…"
click at [407, 612] on button "Reply to Message" at bounding box center [370, 609] width 215 height 39
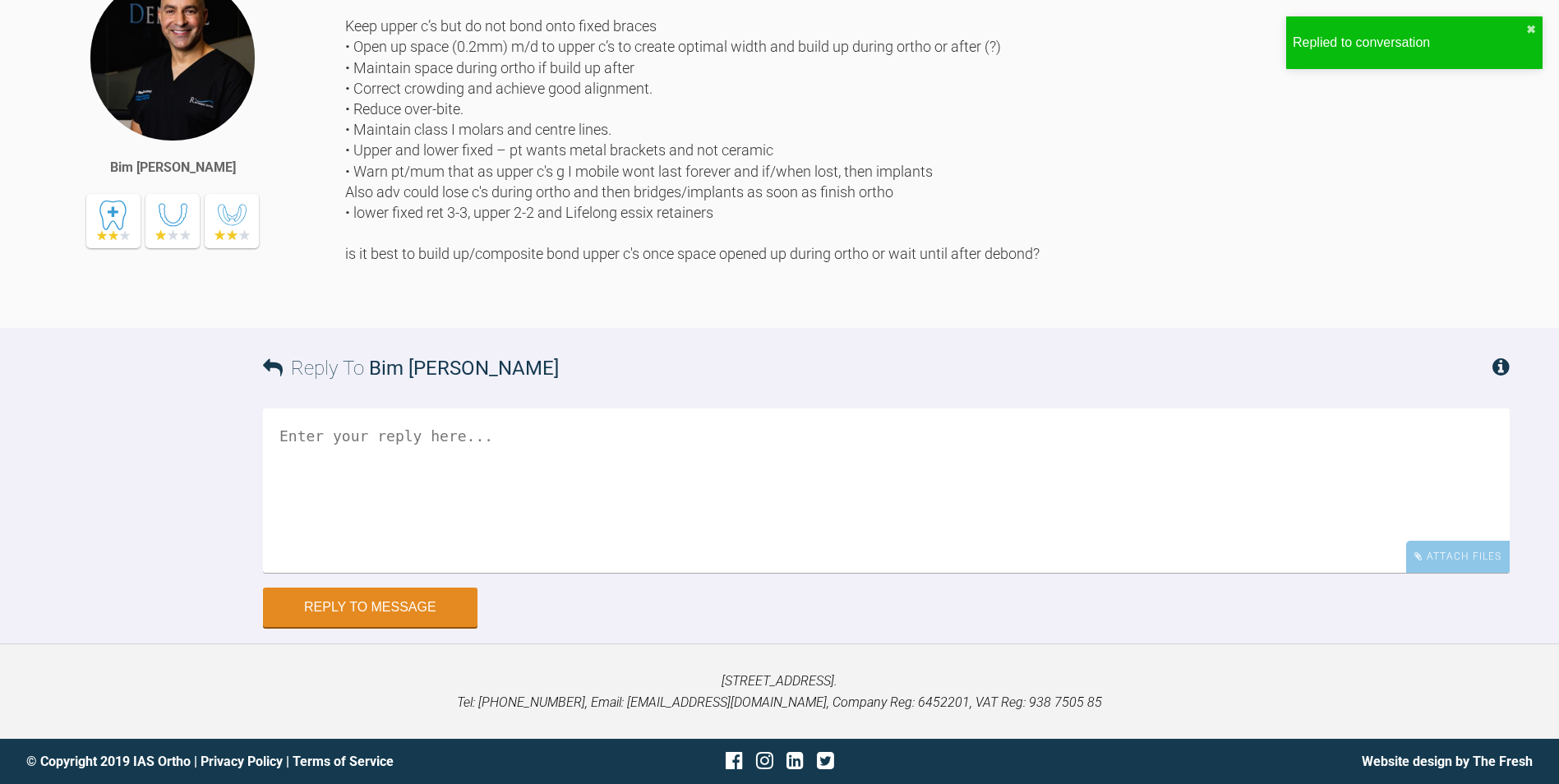
scroll to position [0, 0]
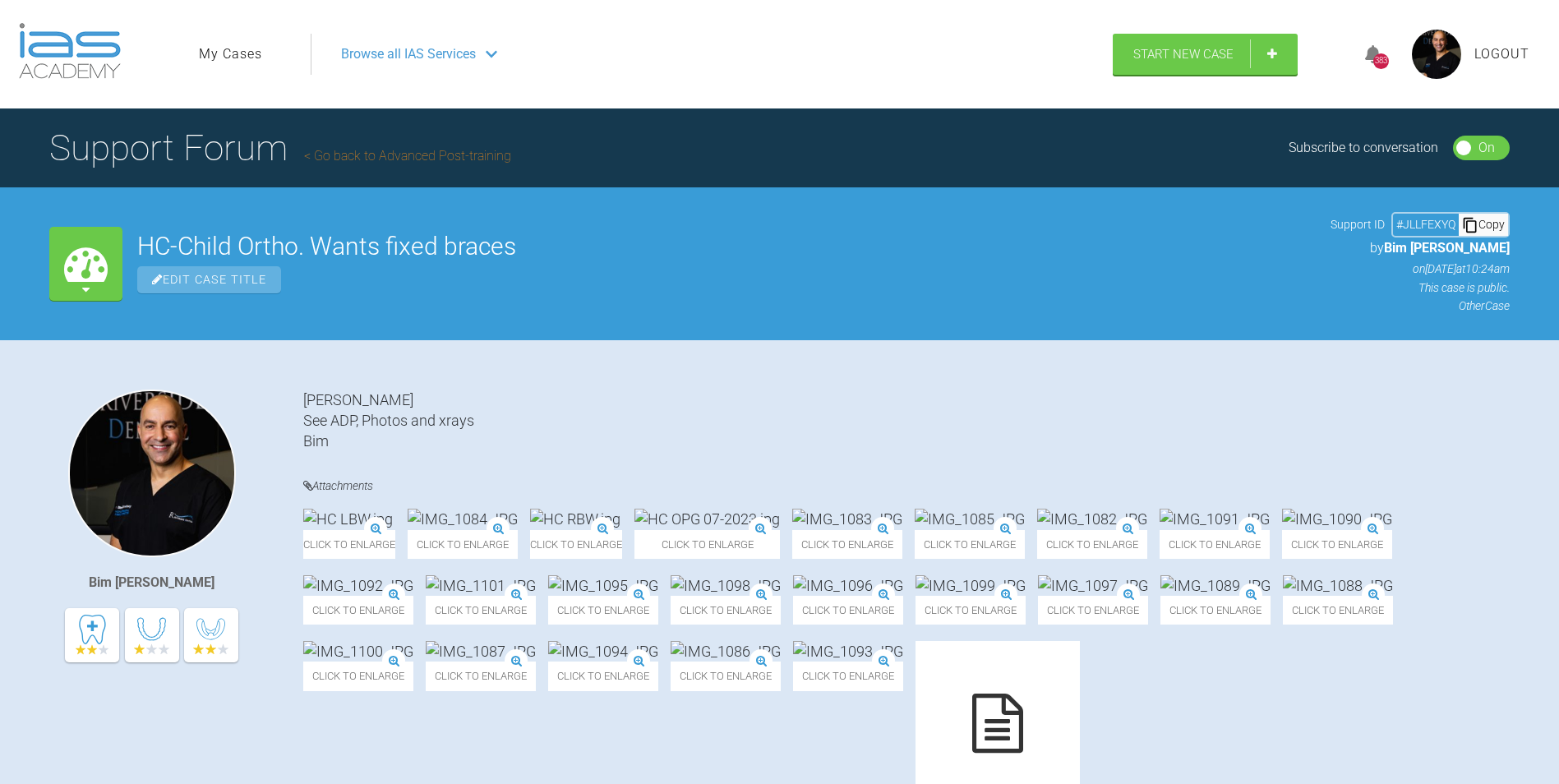
click at [1504, 54] on span "Logout" at bounding box center [1502, 54] width 55 height 22
